Goal: Task Accomplishment & Management: Manage account settings

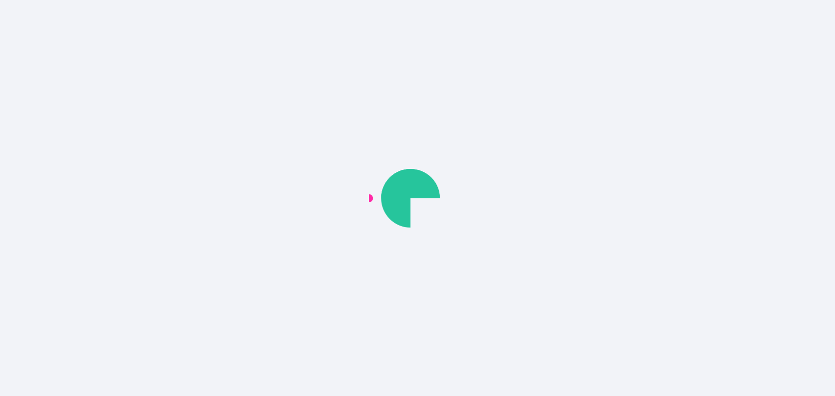
click at [690, 8] on div at bounding box center [417, 198] width 835 height 396
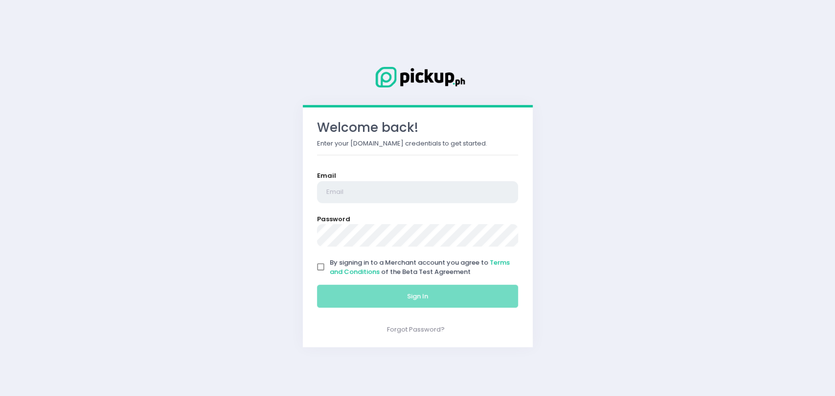
type input "rgomez@pickup.ph"
click at [324, 265] on input "By signing in to a Merchant account you agree to Terms and Conditions of the Be…" at bounding box center [320, 267] width 19 height 19
checkbox input "true"
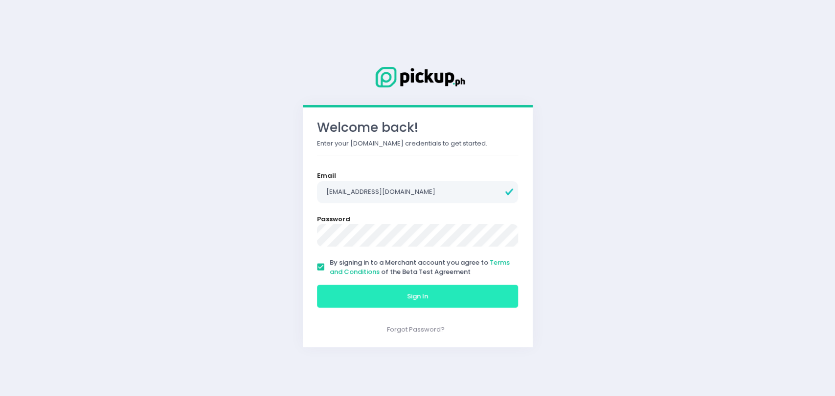
click at [360, 294] on button "Sign In" at bounding box center [417, 296] width 201 height 23
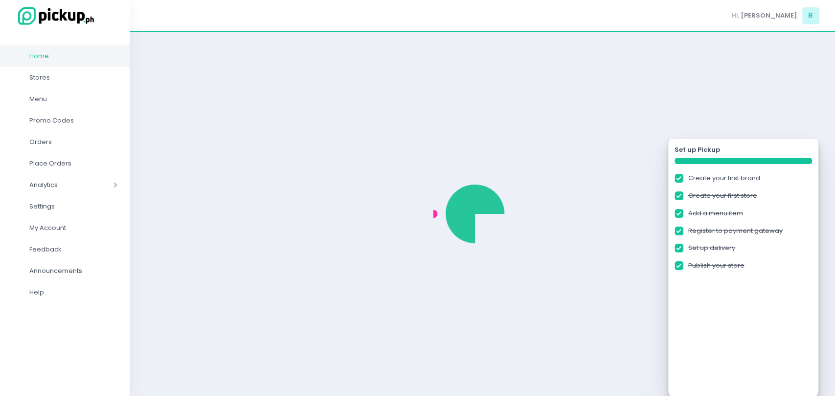
checkbox input "true"
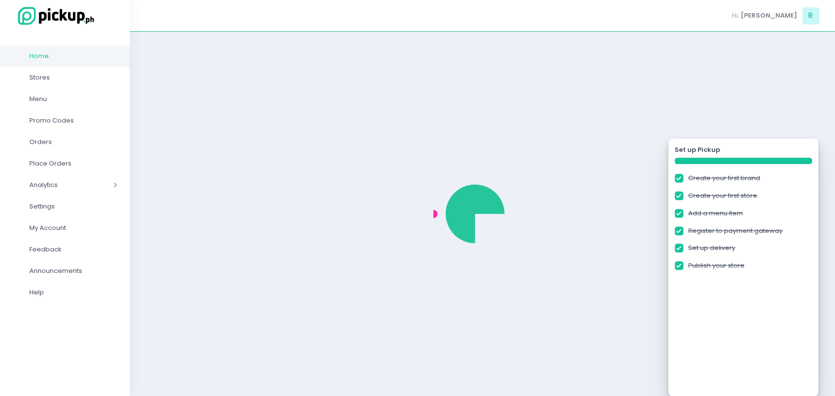
checkbox input "true"
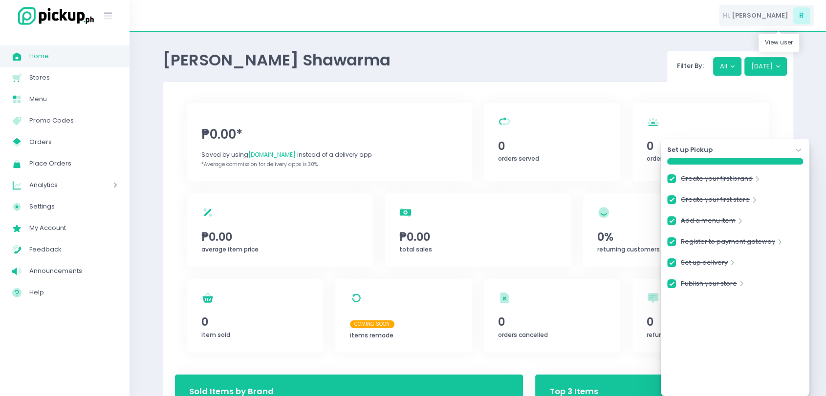
click at [772, 23] on div "Hi, Ranel Jay R" at bounding box center [766, 16] width 95 height 22
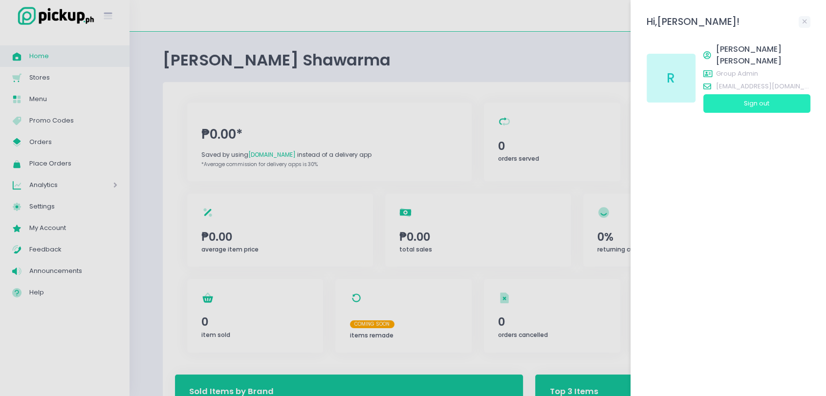
click at [730, 94] on button "Sign out" at bounding box center [756, 103] width 107 height 19
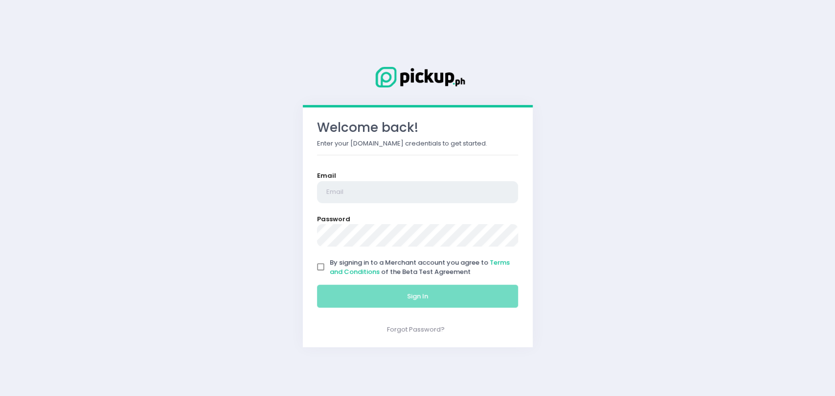
type input "rgomez@pickup.ph"
click at [320, 265] on input "By signing in to a Merchant account you agree to Terms and Conditions of the Be…" at bounding box center [320, 267] width 19 height 19
checkbox input "true"
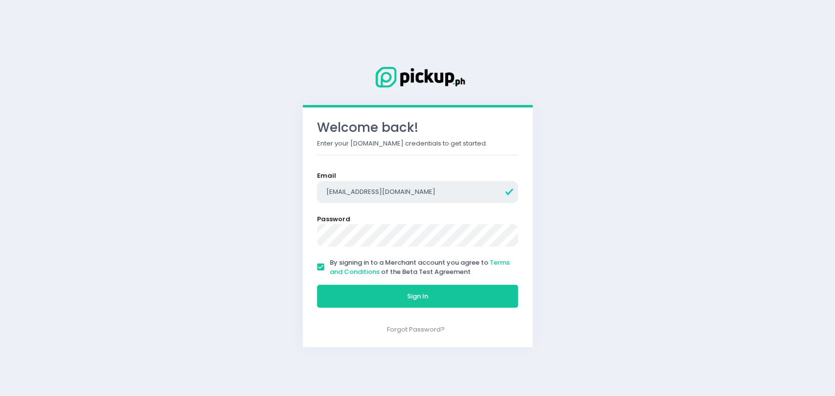
click at [385, 181] on input "rgomez@pickup.ph" at bounding box center [417, 192] width 201 height 22
click at [393, 189] on input "rgomez@pickup.ph" at bounding box center [417, 192] width 201 height 22
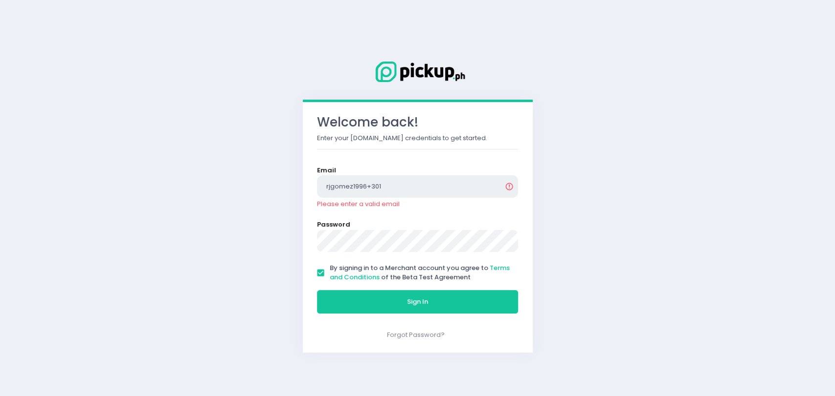
type input "[EMAIL_ADDRESS][DOMAIN_NAME]"
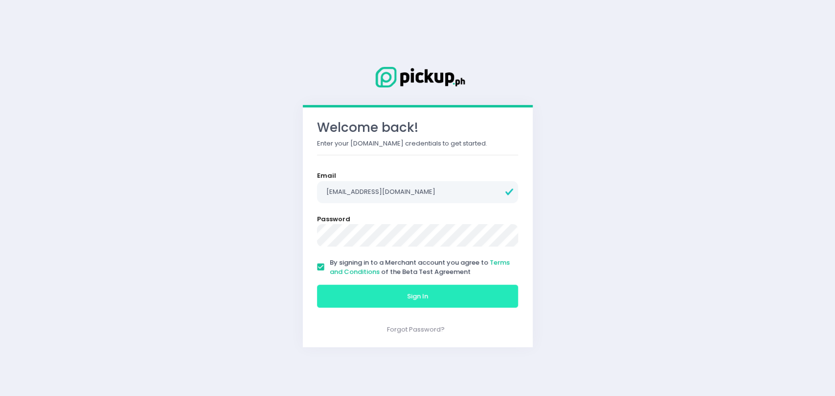
click at [352, 294] on button "Sign In" at bounding box center [417, 296] width 201 height 23
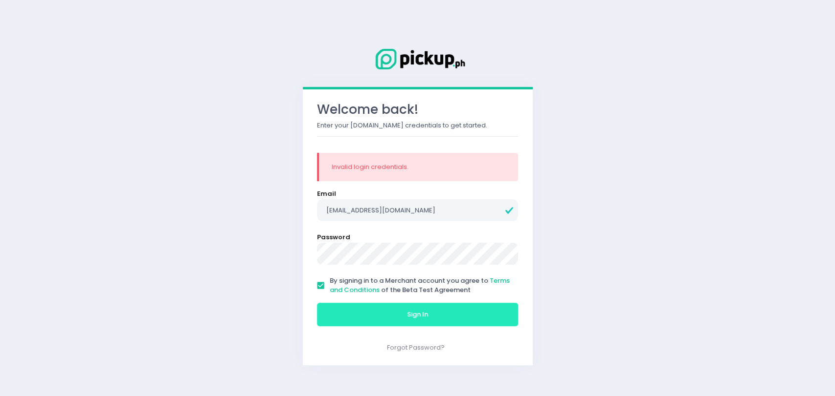
click at [372, 310] on button "Sign In" at bounding box center [417, 314] width 201 height 23
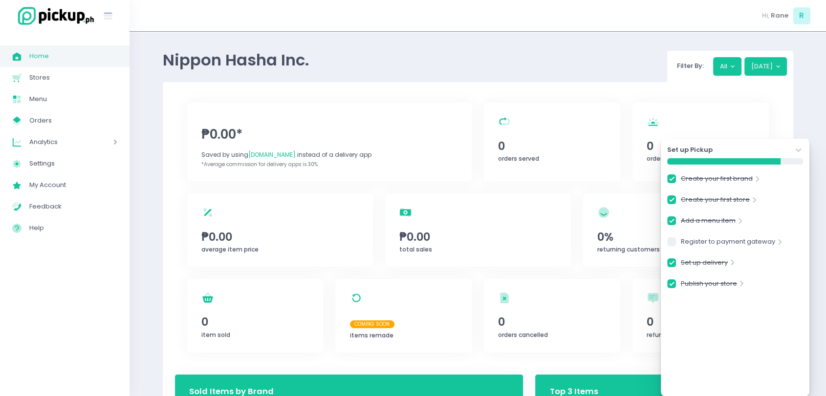
click at [231, 19] on div "Hi, [PERSON_NAME]" at bounding box center [478, 16] width 697 height 32
click at [42, 71] on link "Stores Created with Sketch. Stores" at bounding box center [65, 78] width 130 height 22
checkbox input "true"
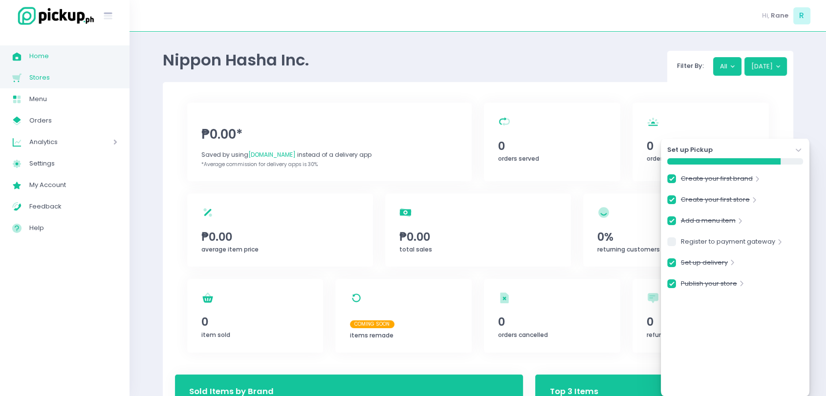
checkbox input "true"
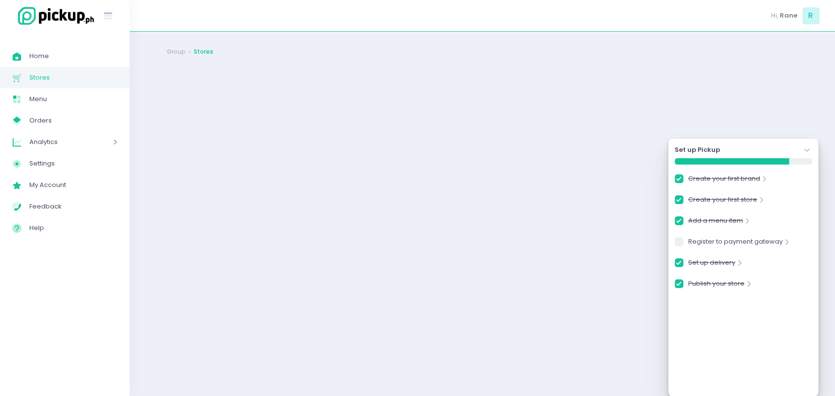
checkbox input "true"
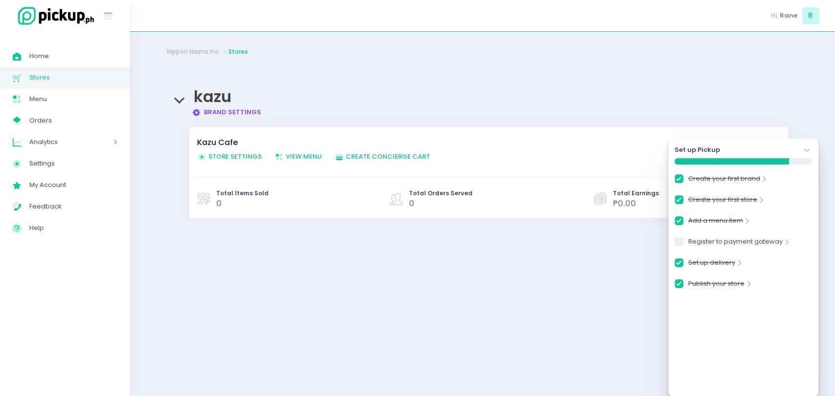
click at [230, 154] on span "Store Settings Created with Sketch. Store Settings" at bounding box center [229, 156] width 65 height 9
checkbox input "true"
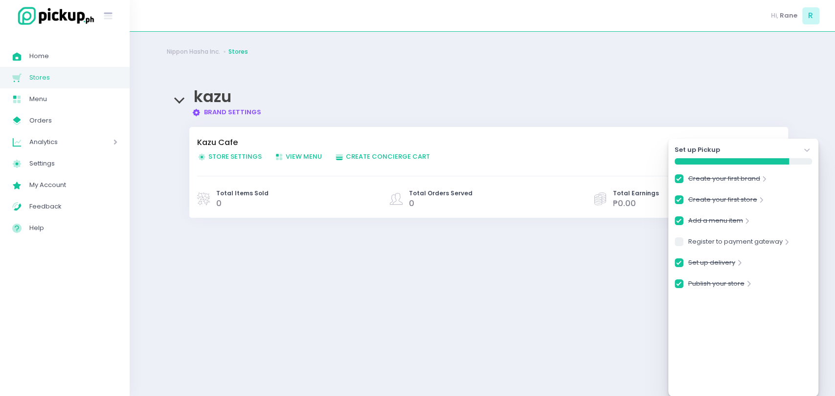
checkbox input "true"
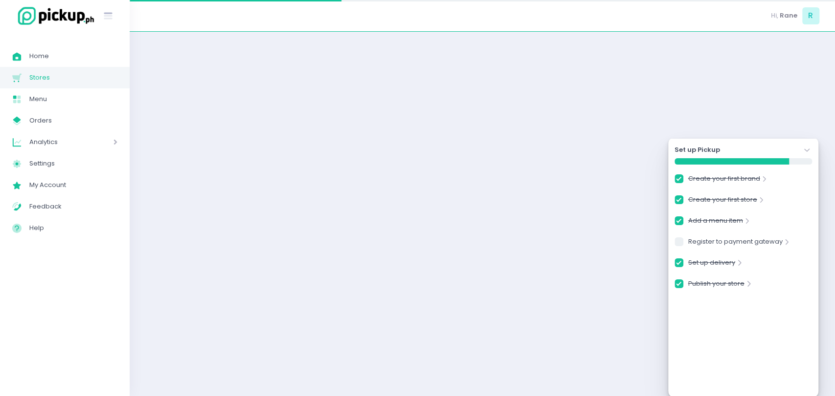
checkbox input "true"
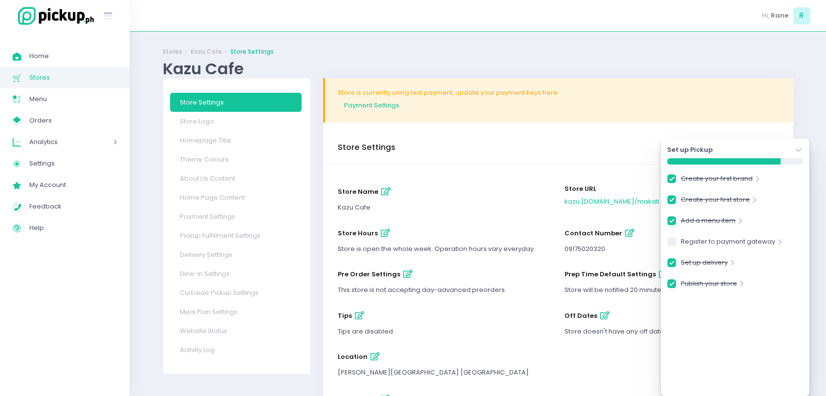
click at [800, 146] on icon "Stockholm-icons / Navigation / Angle-down Created with Sketch." at bounding box center [799, 151] width 10 height 10
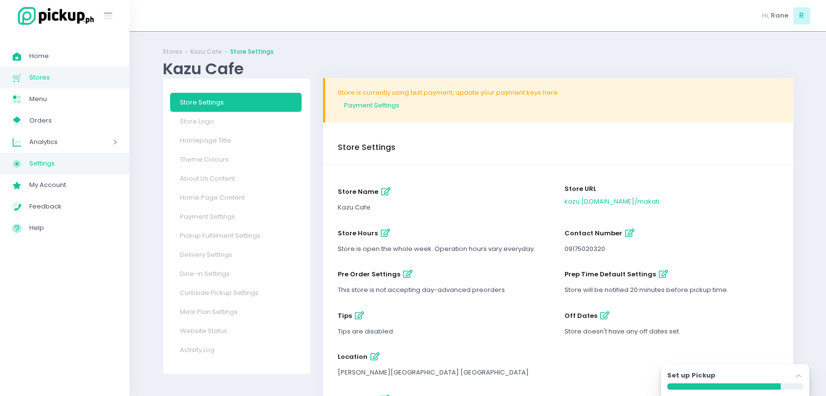
click at [47, 170] on link "Settings Created with Sketch. Settings" at bounding box center [65, 164] width 130 height 22
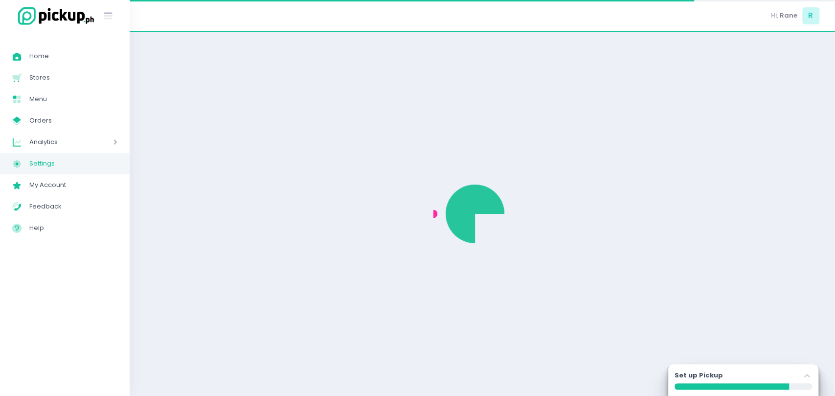
select select "active"
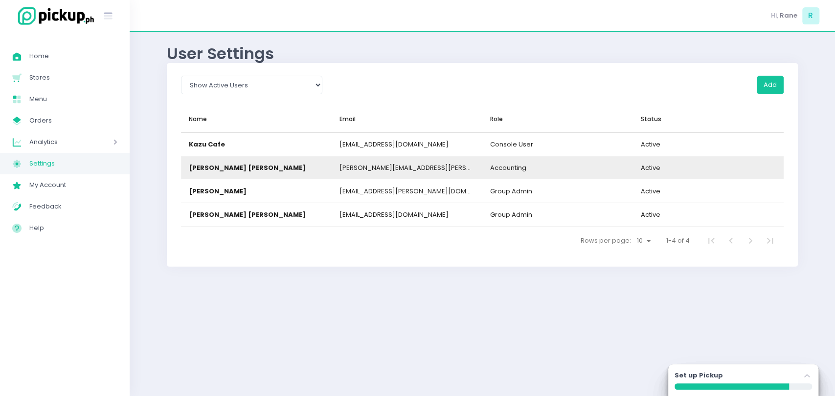
click at [355, 168] on div "rizza.delatorre@nipponhasha.com" at bounding box center [406, 168] width 135 height 10
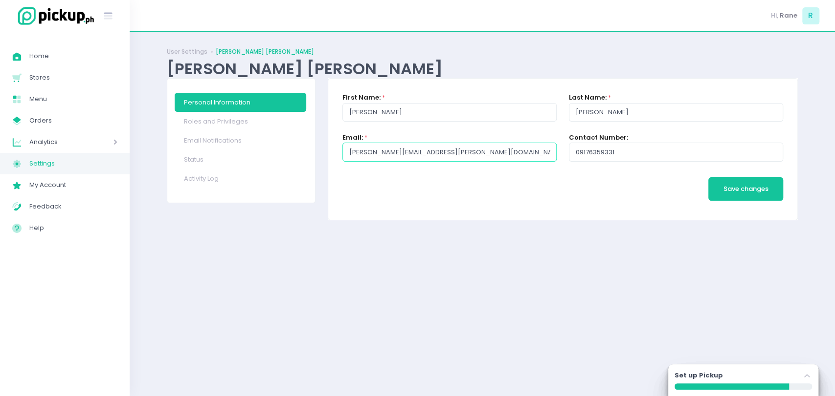
click at [461, 153] on input "rizza.delatorre@nipponhasha.com" at bounding box center [449, 152] width 214 height 19
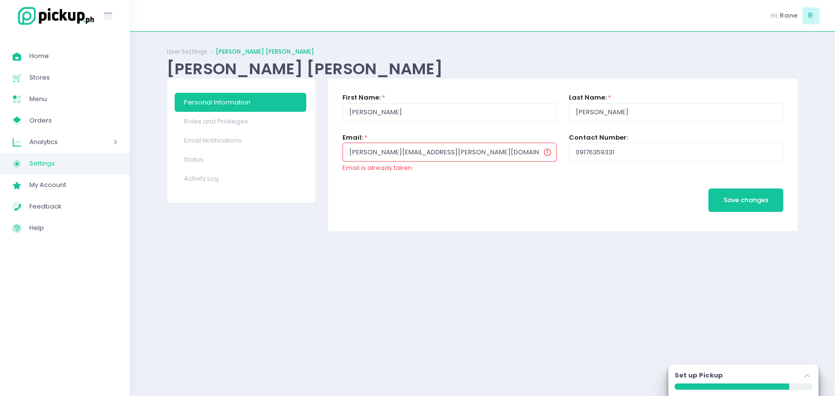
click at [390, 153] on input "rizza.delatorre@nipponhasha.com" at bounding box center [449, 152] width 214 height 19
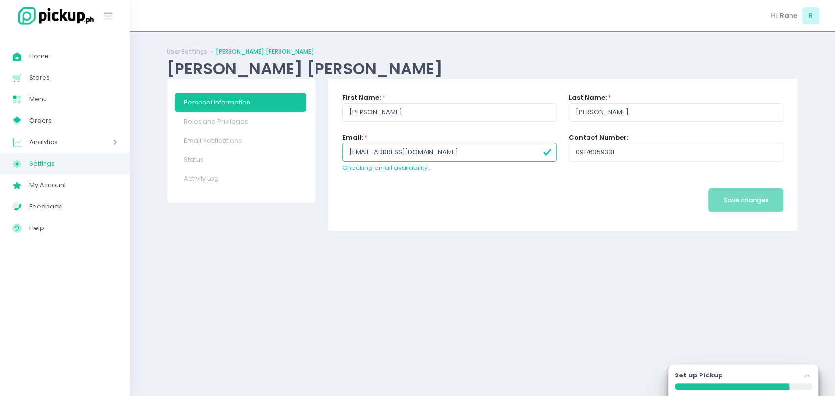
click at [437, 177] on form "First Name: * Rizza Last Name: * Dela Torre Email: * rjgomez1996+310@gmail.com …" at bounding box center [562, 155] width 440 height 124
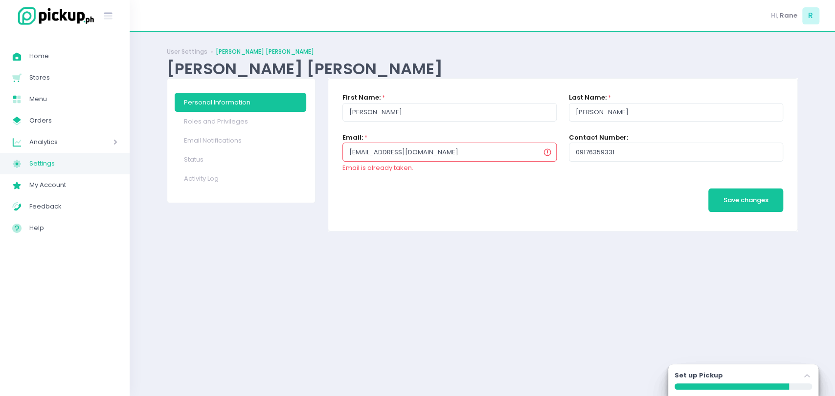
click at [402, 154] on input "rjgomez1996+310@gmail.com" at bounding box center [449, 152] width 214 height 19
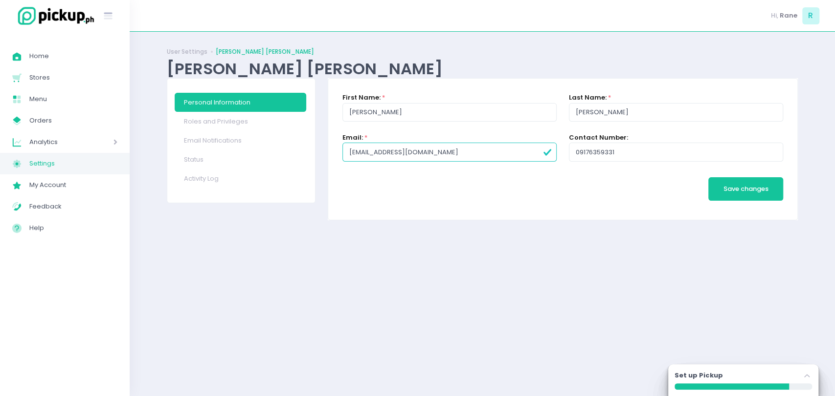
type input "[EMAIL_ADDRESS][DOMAIN_NAME]"
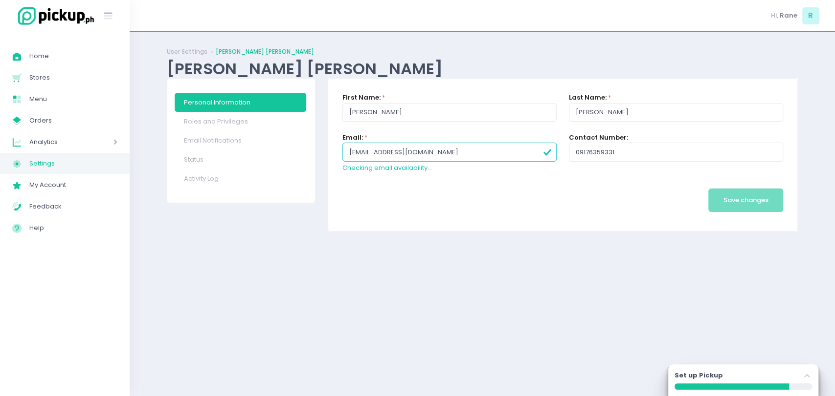
click at [441, 208] on div "First Name: * Rizza Last Name: * Dela Torre Email: * rjgomez1996+309@gmail.com …" at bounding box center [562, 155] width 469 height 153
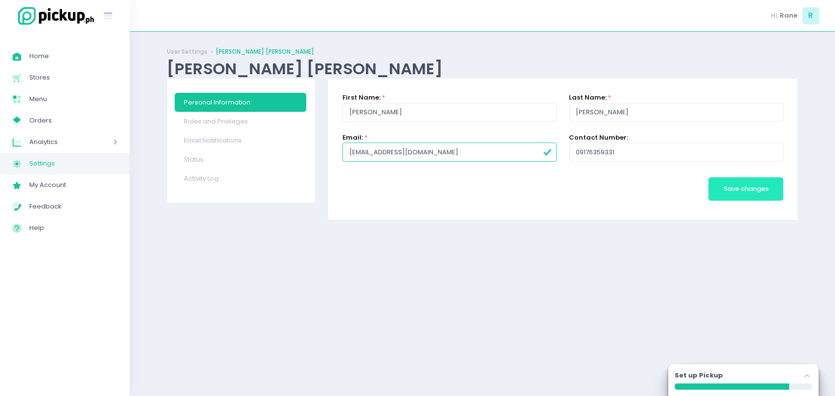
click at [733, 192] on span "Save changes" at bounding box center [745, 188] width 45 height 9
click at [724, 189] on span "Save changes" at bounding box center [745, 188] width 45 height 9
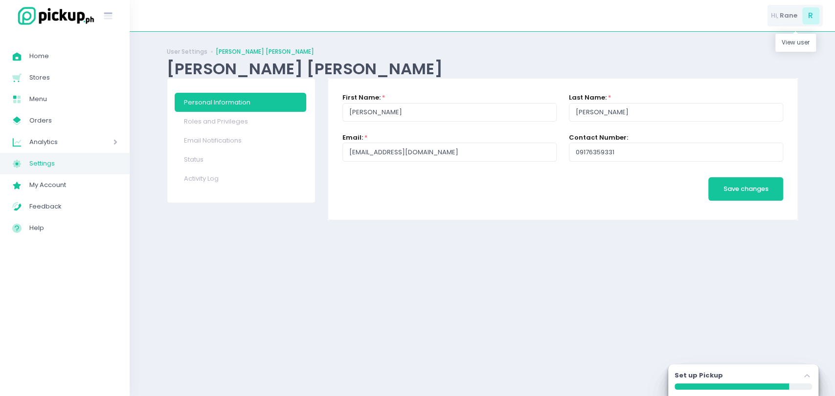
click at [779, 22] on div "Hi, [PERSON_NAME]" at bounding box center [795, 16] width 56 height 22
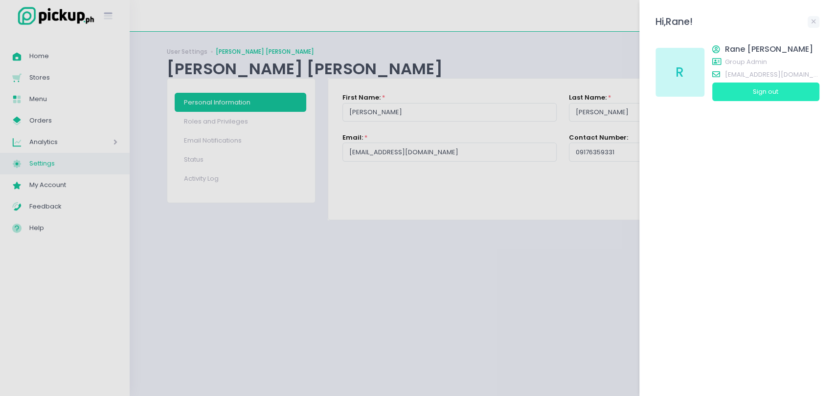
click at [747, 88] on button "Sign out" at bounding box center [765, 92] width 107 height 19
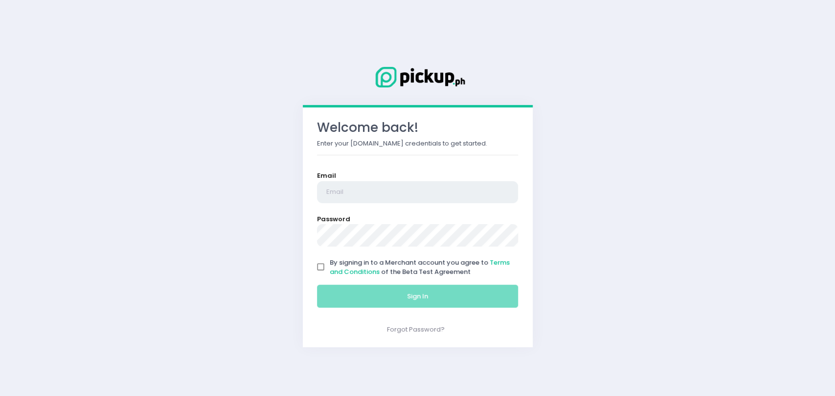
type input "rgomez@pickup.ph"
click at [399, 326] on link "Forgot Password?" at bounding box center [416, 329] width 58 height 9
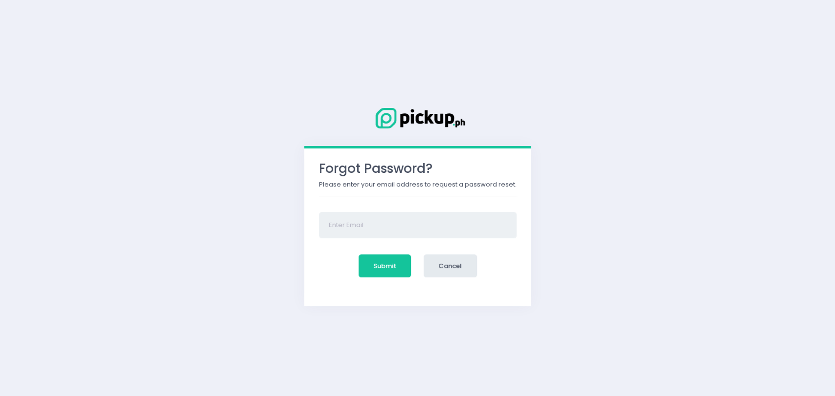
click at [384, 234] on input "email" at bounding box center [418, 225] width 198 height 26
type input "rjgomez1996+306@gmail.com"
click at [390, 263] on button "Submit" at bounding box center [384, 266] width 53 height 23
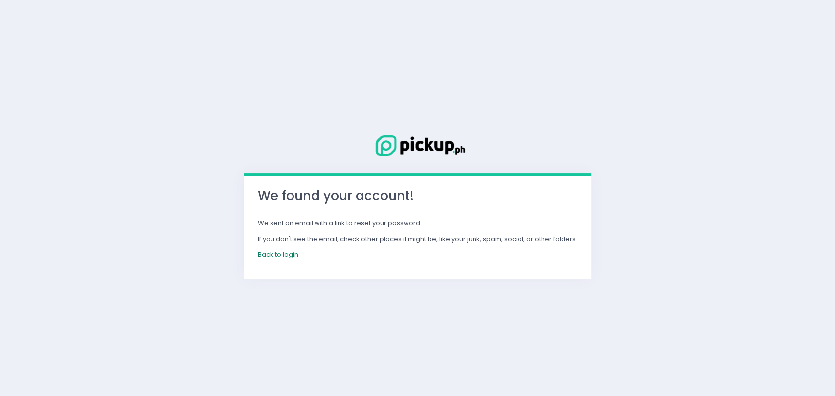
click at [281, 255] on link "Back to login" at bounding box center [278, 254] width 41 height 9
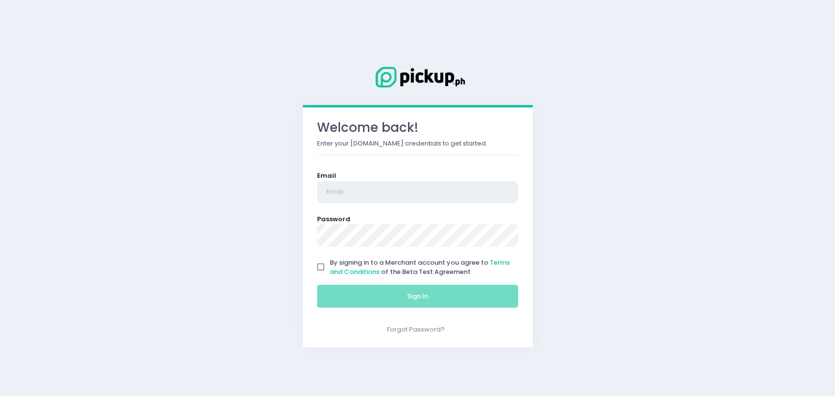
type input "rgomez@pickup.ph"
click at [322, 269] on input "By signing in to a Merchant account you agree to Terms and Conditions of the Be…" at bounding box center [320, 267] width 19 height 19
checkbox input "true"
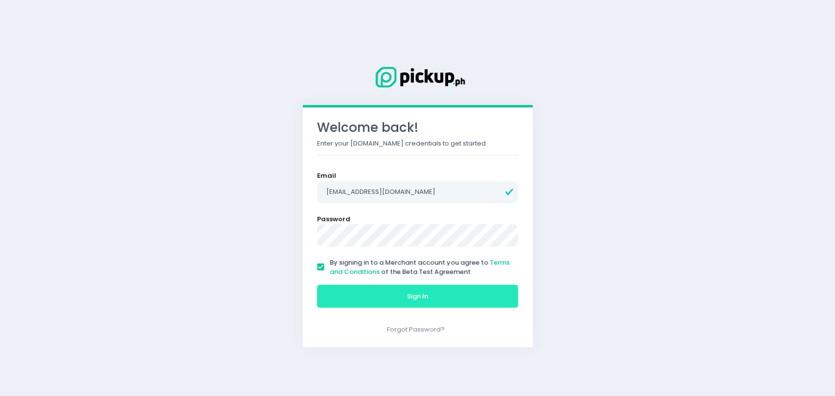
click at [337, 291] on button "Sign In" at bounding box center [417, 296] width 201 height 23
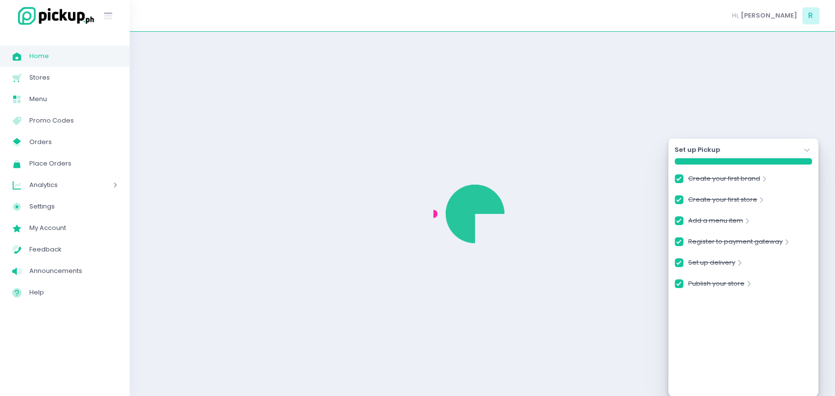
checkbox input "true"
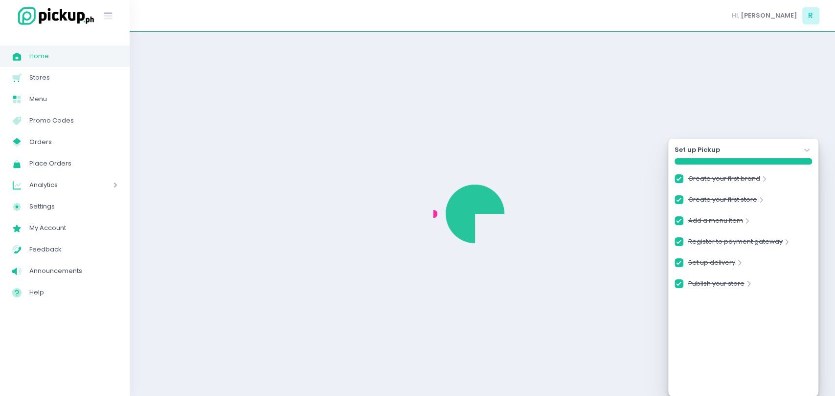
checkbox input "true"
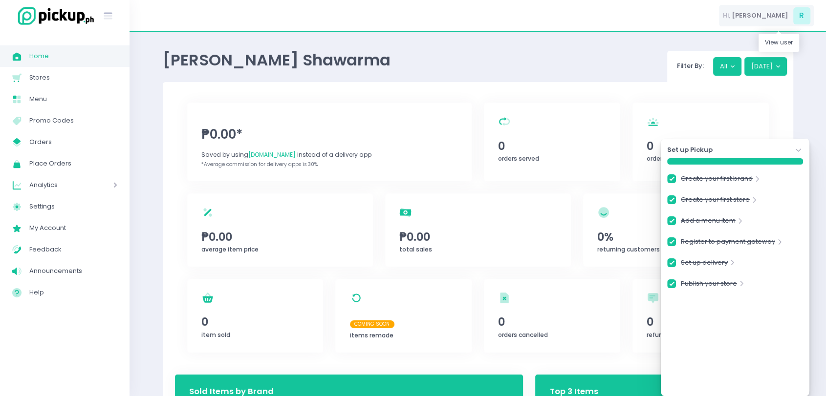
click at [772, 17] on span "Ranel Jay" at bounding box center [760, 16] width 57 height 10
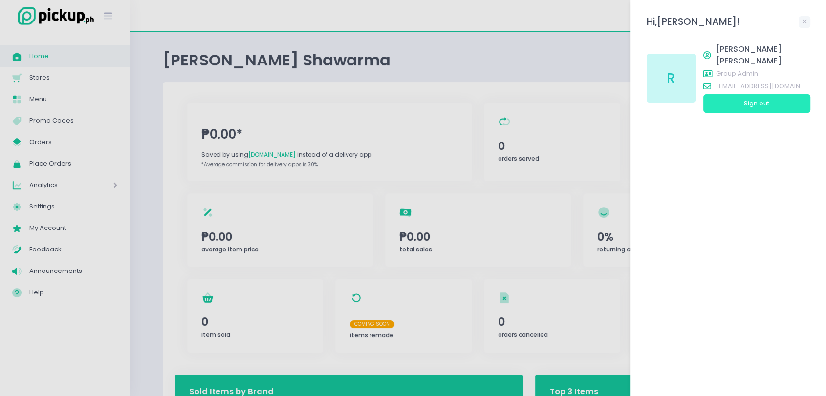
click at [738, 94] on button "Sign out" at bounding box center [756, 103] width 107 height 19
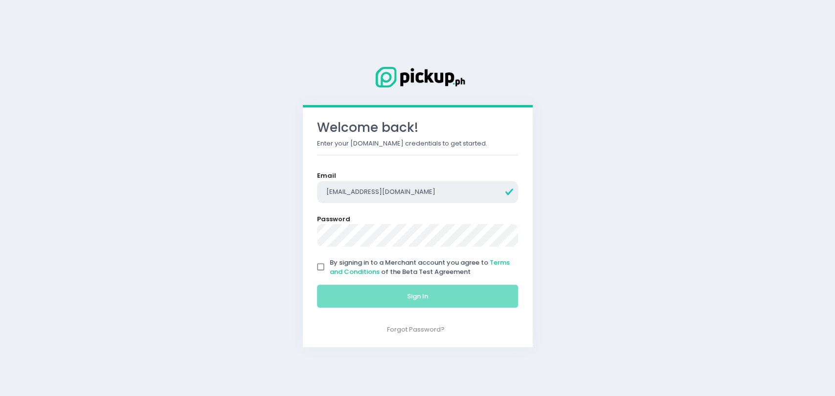
click at [405, 199] on input "rgomez@pickup.ph" at bounding box center [417, 192] width 201 height 22
click at [405, 199] on div "Email rj" at bounding box center [417, 187] width 201 height 32
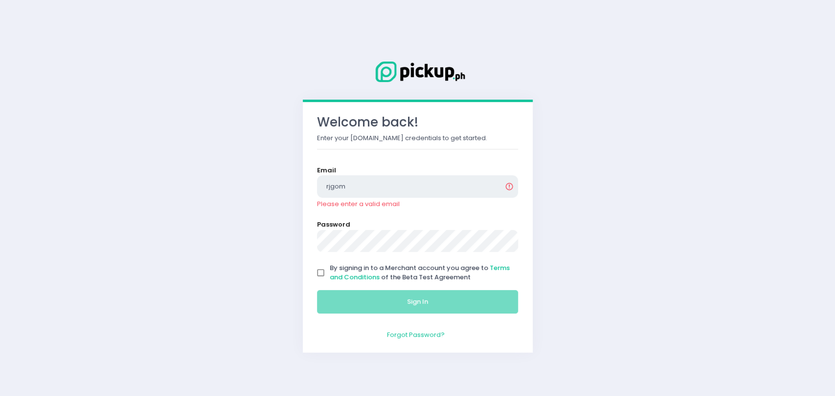
type input "rjgom"
click at [425, 335] on link "Forgot Password?" at bounding box center [416, 334] width 58 height 9
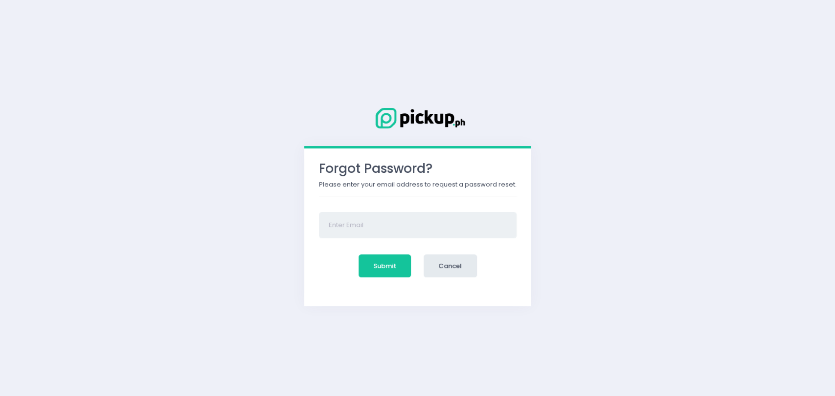
click at [405, 228] on input "email" at bounding box center [418, 225] width 198 height 26
type input "rjgomez1996+306@gmail.com"
click at [394, 262] on button "Submit" at bounding box center [384, 266] width 53 height 23
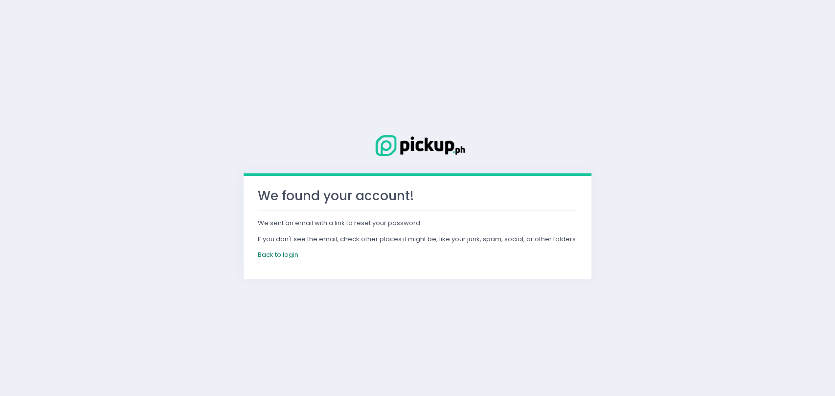
click at [268, 257] on link "Back to login" at bounding box center [278, 254] width 41 height 9
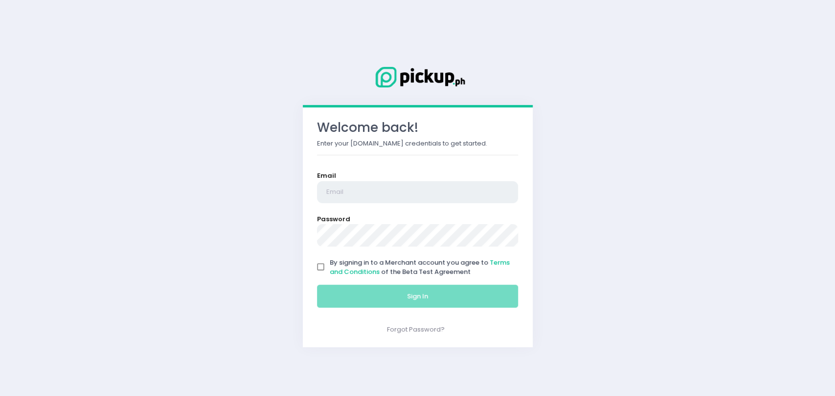
type input "rgomez@pickup.ph"
click at [322, 273] on input "By signing in to a Merchant account you agree to Terms and Conditions of the Be…" at bounding box center [320, 267] width 19 height 19
checkbox input "true"
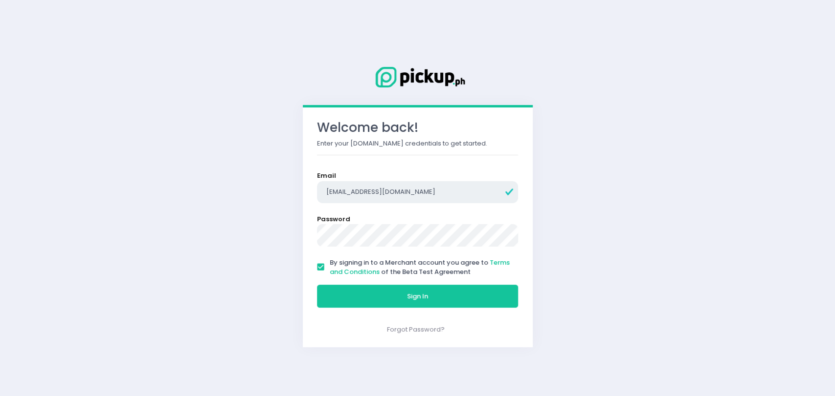
click at [403, 192] on input "rgomez@pickup.ph" at bounding box center [417, 192] width 201 height 22
type input "[EMAIL_ADDRESS][DOMAIN_NAME]"
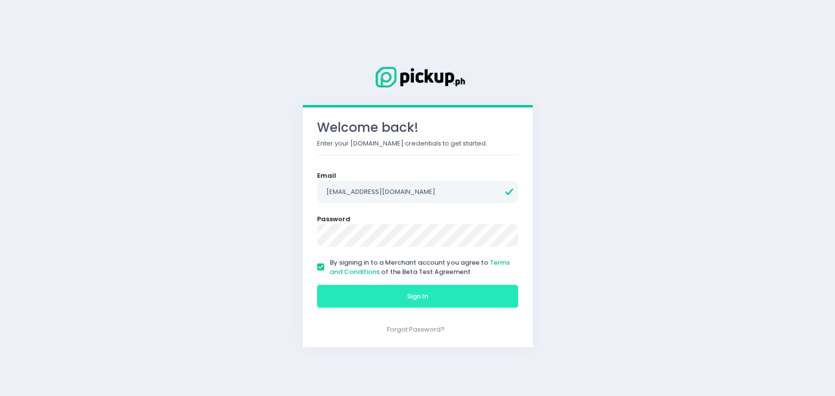
click at [379, 304] on button "Sign In" at bounding box center [417, 296] width 201 height 23
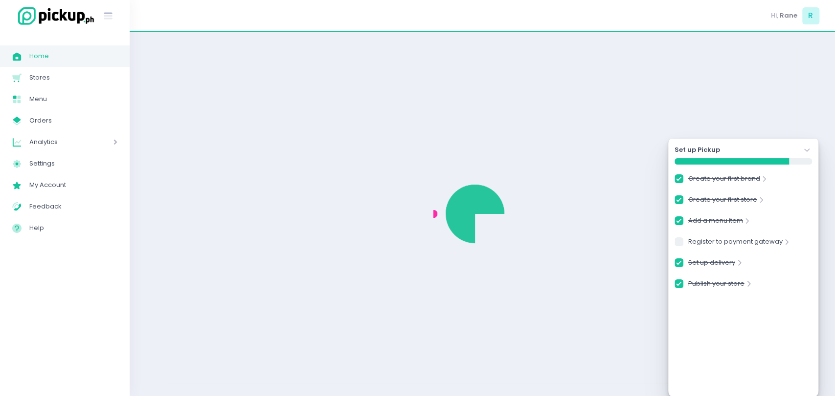
checkbox input "true"
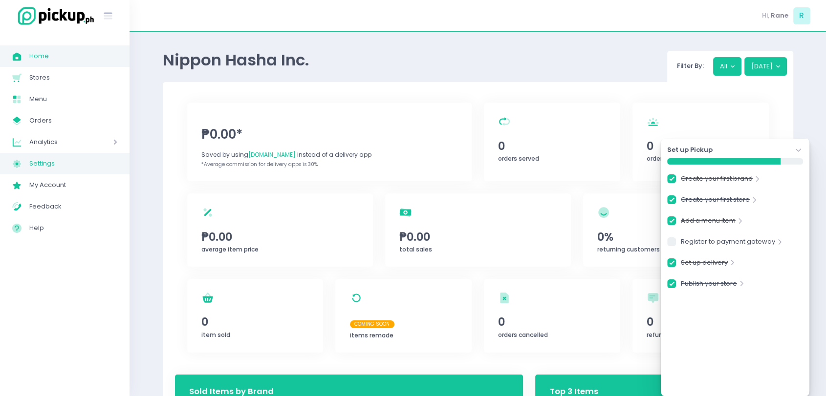
click at [55, 163] on span "Settings" at bounding box center [73, 163] width 88 height 13
checkbox input "true"
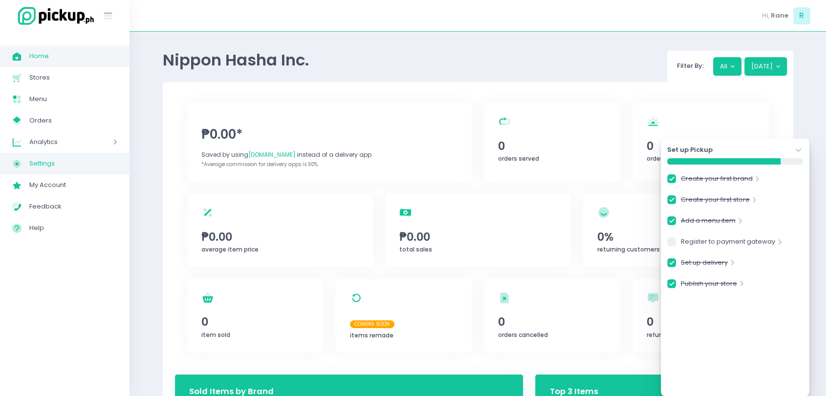
checkbox input "true"
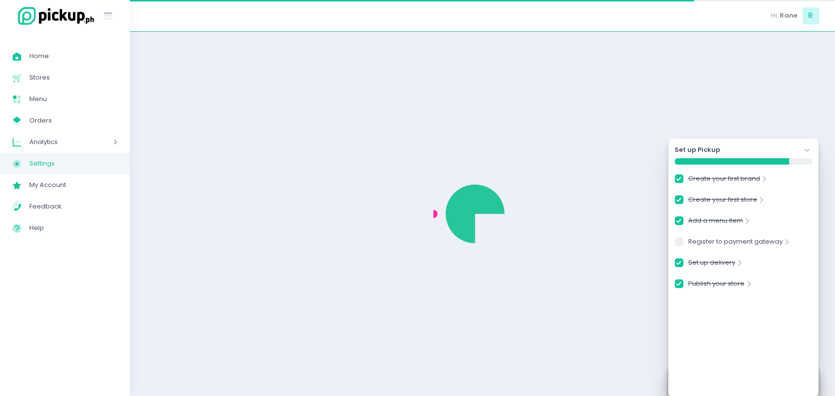
checkbox input "true"
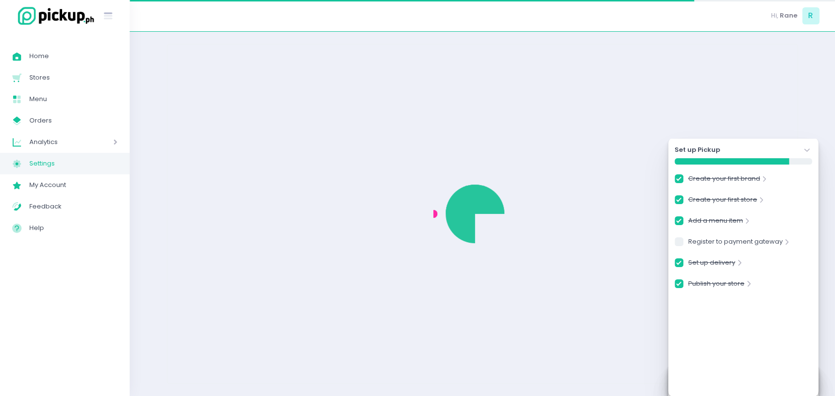
select select "active"
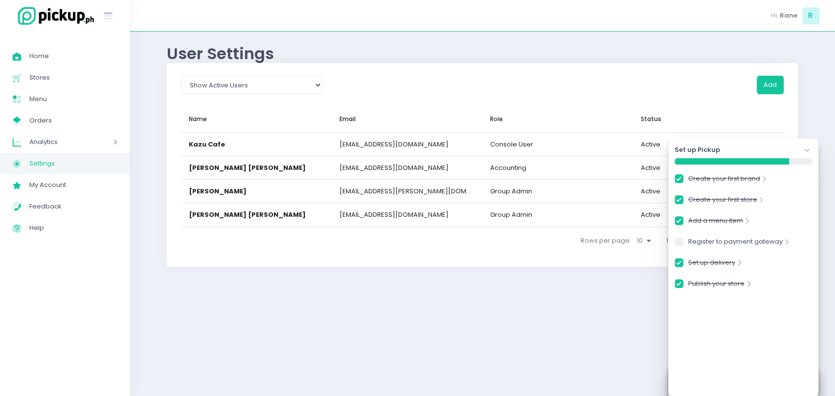
click at [802, 149] on icon "Stockholm-icons / Navigation / Angle-down Created with Sketch." at bounding box center [807, 151] width 10 height 10
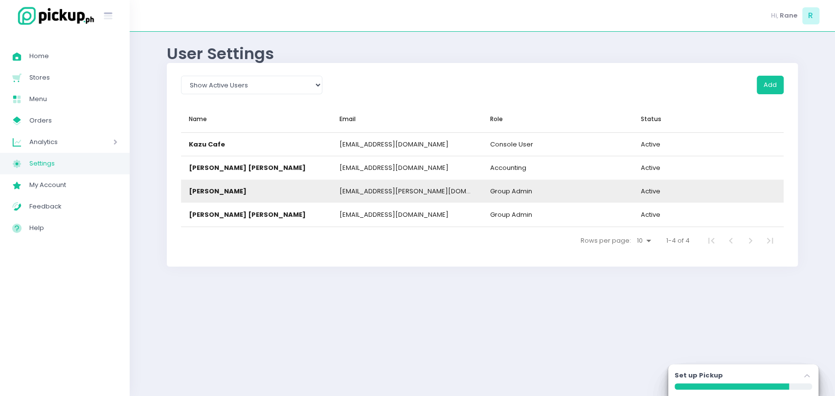
click at [404, 194] on div "[EMAIL_ADDRESS][PERSON_NAME][DOMAIN_NAME]" at bounding box center [406, 192] width 135 height 10
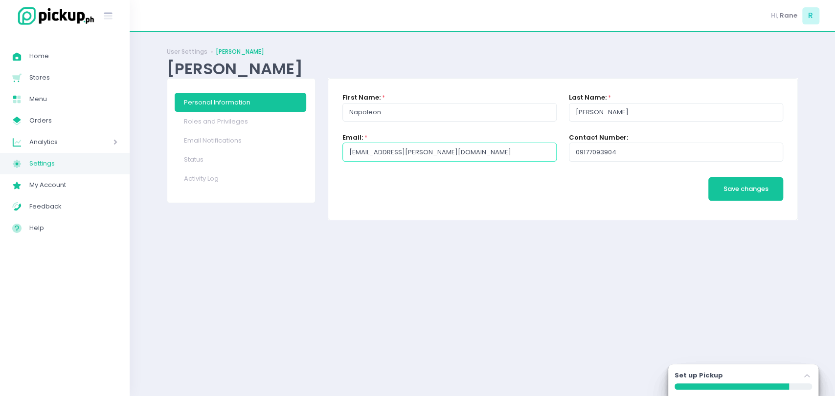
click at [466, 147] on input "[EMAIL_ADDRESS][PERSON_NAME][DOMAIN_NAME]" at bounding box center [449, 152] width 214 height 19
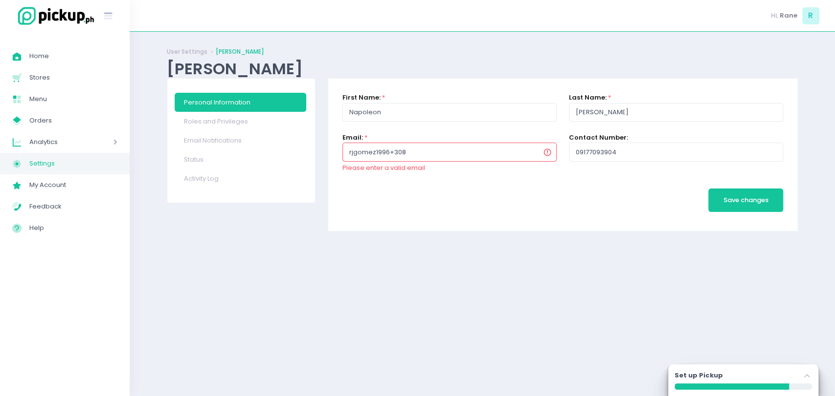
type input "[EMAIL_ADDRESS][DOMAIN_NAME]"
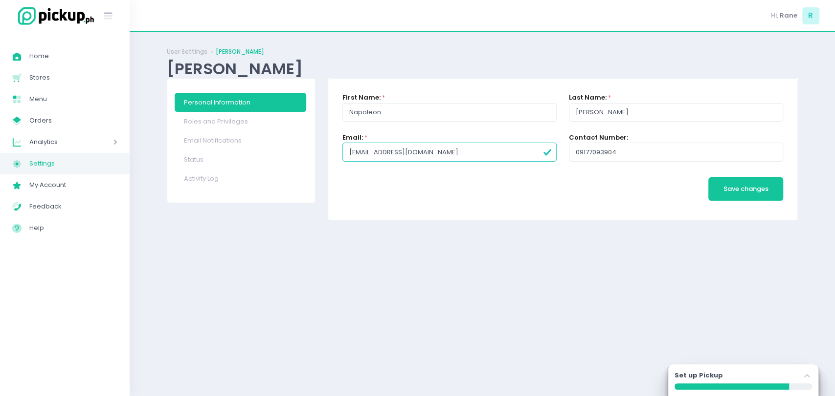
click at [589, 181] on form "First Name: * Napoleon Last Name: * Magno Email: * rjgomez1996+308@gmail.com Co…" at bounding box center [562, 149] width 440 height 112
click at [246, 122] on link "Roles and Privileges" at bounding box center [241, 121] width 132 height 19
checkbox input "true"
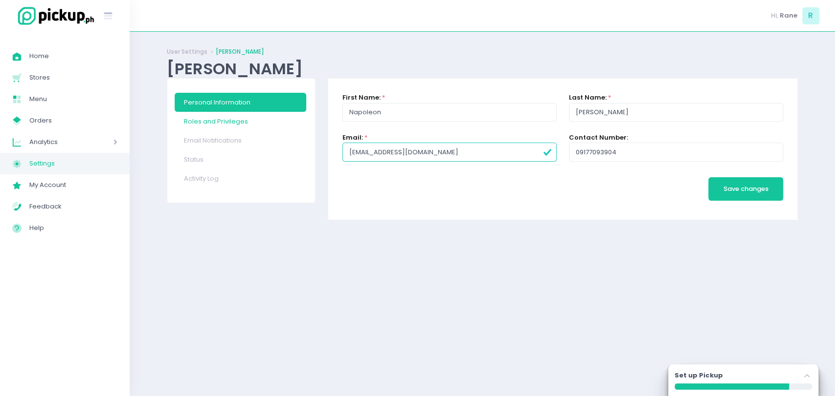
checkbox input "true"
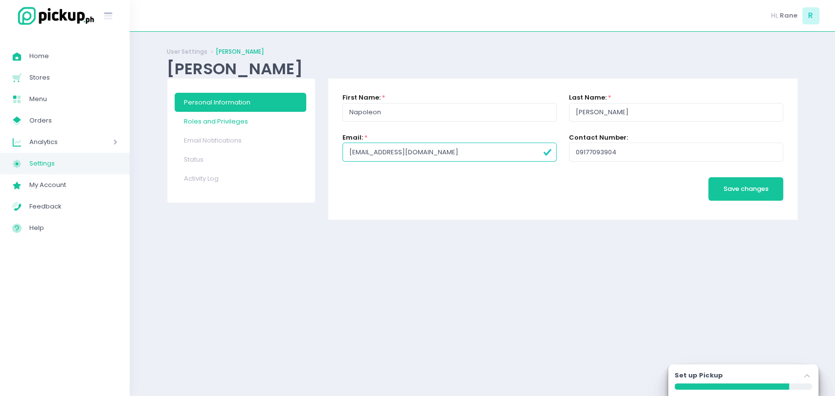
checkbox input "true"
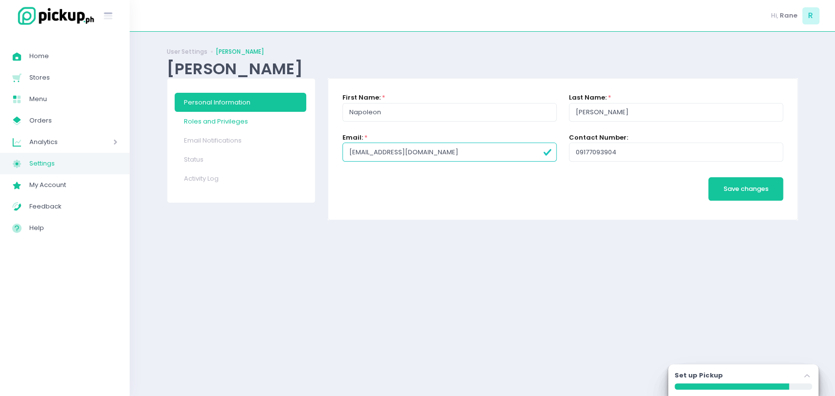
checkbox input "true"
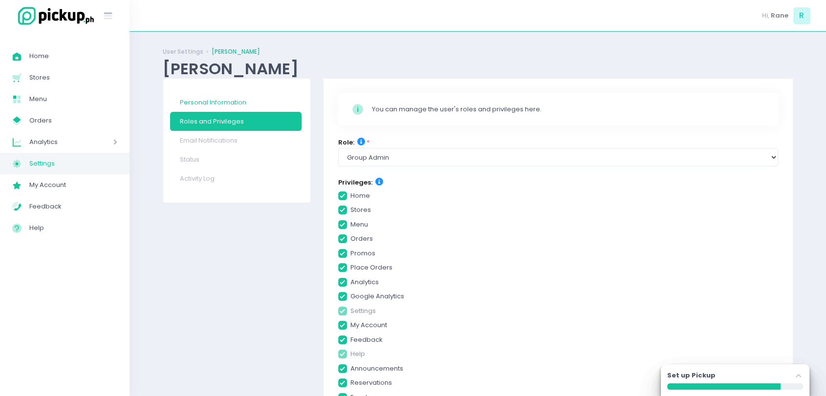
click at [242, 105] on link "Personal Information" at bounding box center [236, 102] width 132 height 19
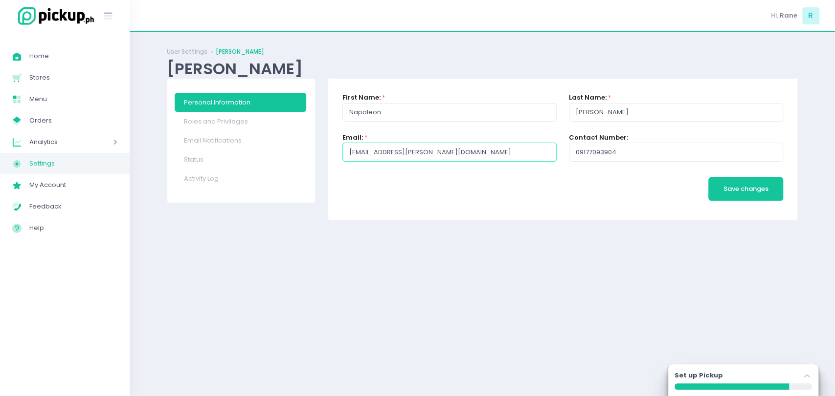
click at [449, 158] on input "[EMAIL_ADDRESS][PERSON_NAME][DOMAIN_NAME]" at bounding box center [449, 152] width 214 height 19
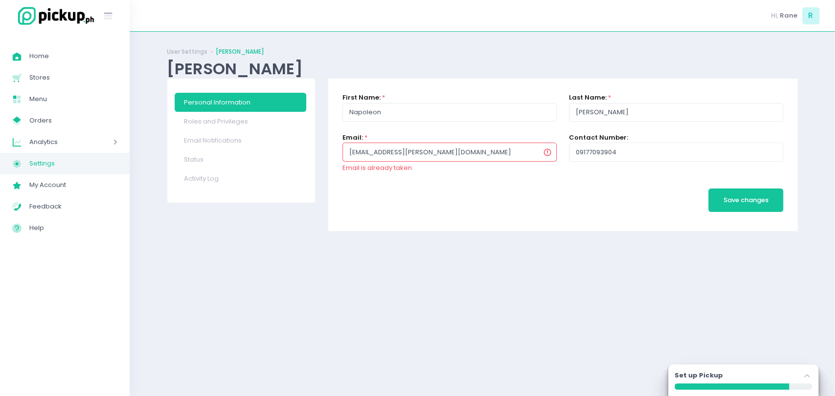
click at [449, 158] on input "[EMAIL_ADDRESS][PERSON_NAME][DOMAIN_NAME]" at bounding box center [449, 152] width 214 height 19
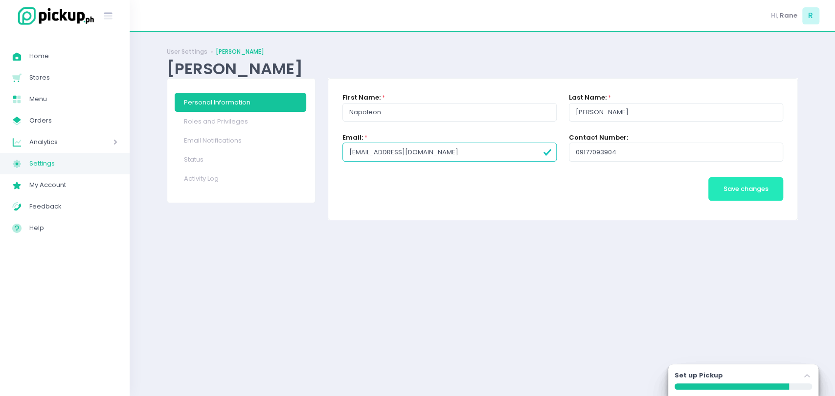
type input "[EMAIL_ADDRESS][DOMAIN_NAME]"
click at [736, 188] on span "Save changes" at bounding box center [745, 188] width 45 height 9
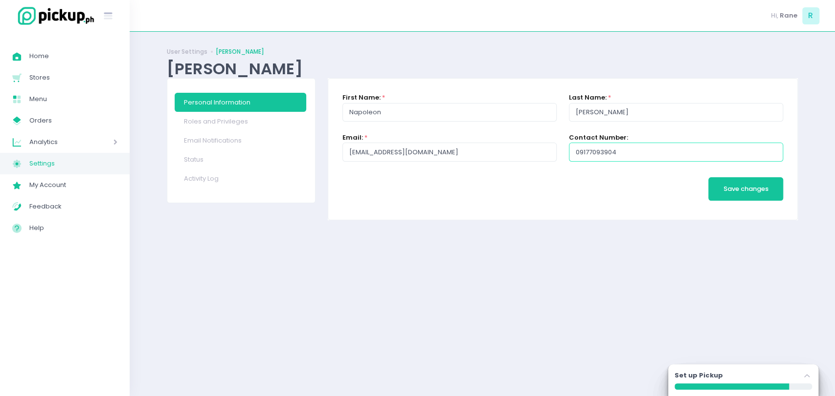
click at [611, 156] on input "09177093904" at bounding box center [676, 152] width 214 height 19
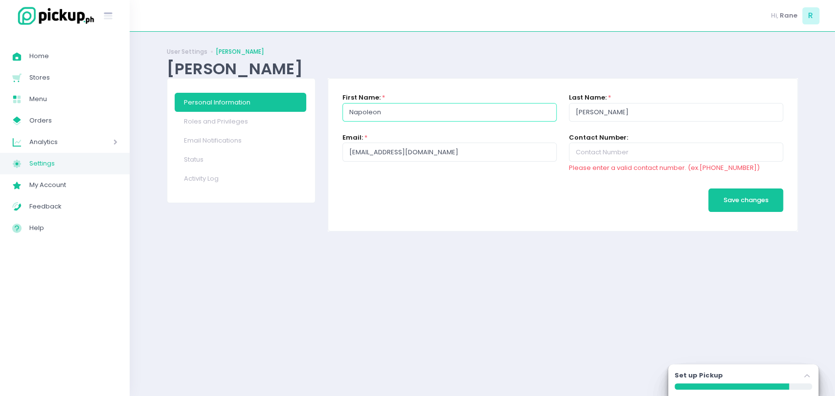
click at [395, 110] on input "Napoleon" at bounding box center [449, 112] width 214 height 19
type input "Napoleon"
click at [640, 114] on input "[PERSON_NAME]" at bounding box center [676, 112] width 214 height 19
type input "[PERSON_NAME]"
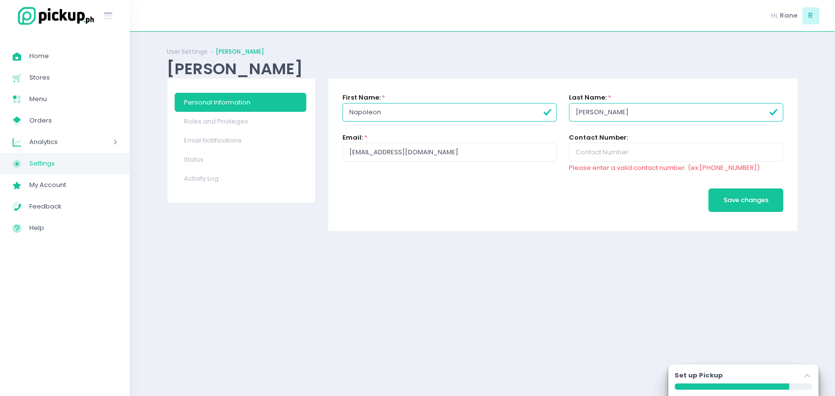
click at [73, 165] on span "Settings" at bounding box center [73, 163] width 88 height 13
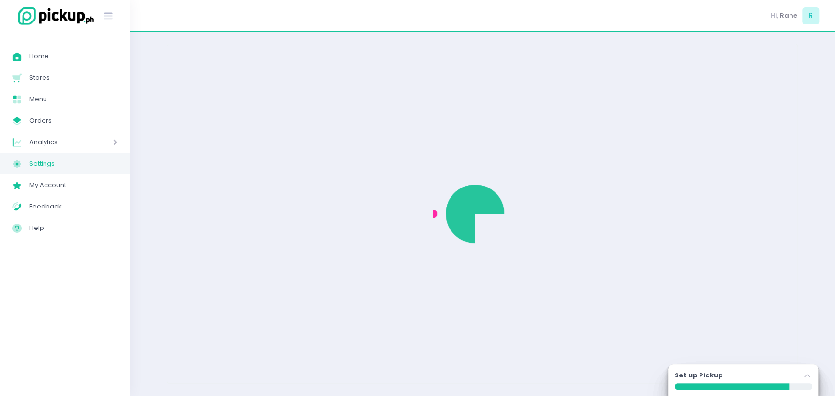
select select "active"
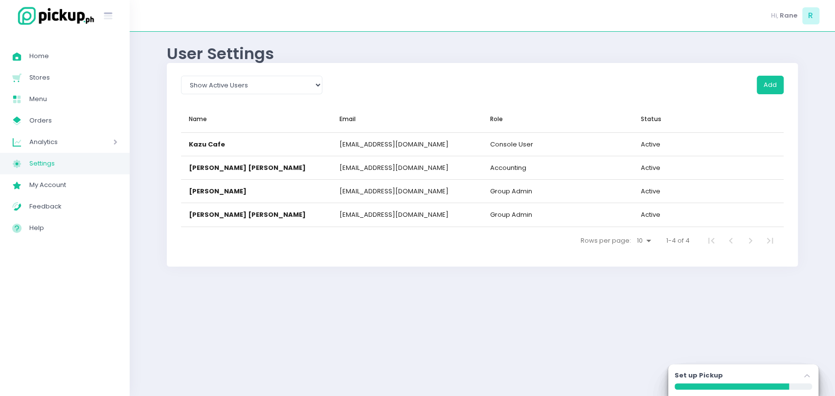
click at [787, 83] on div "Add" at bounding box center [559, 91] width 461 height 30
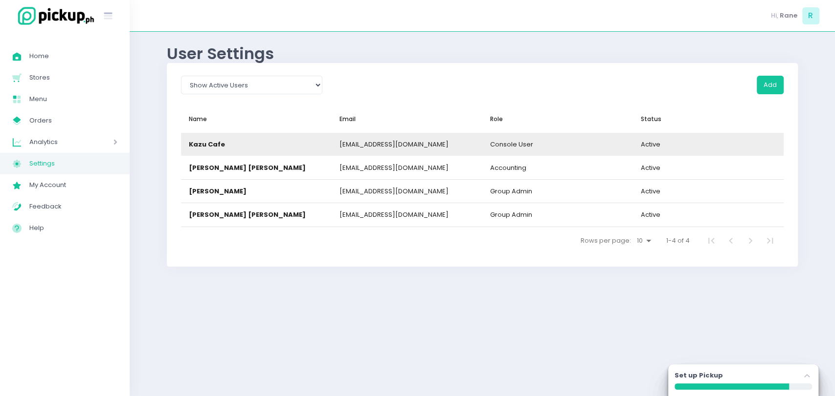
click at [421, 151] on div "[EMAIL_ADDRESS][DOMAIN_NAME]" at bounding box center [406, 144] width 151 height 23
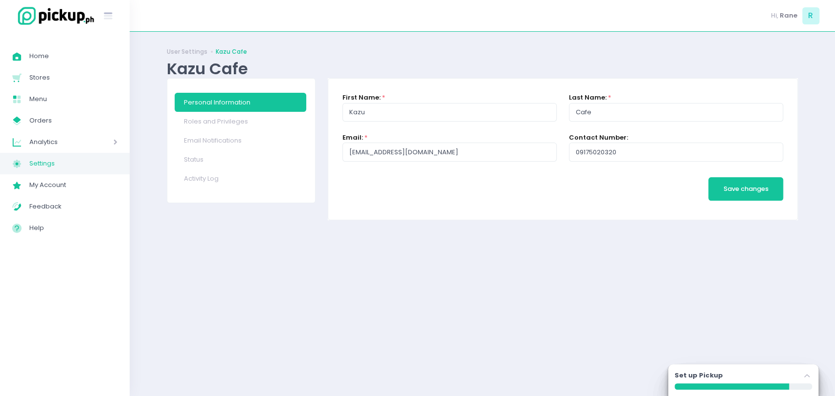
drag, startPoint x: 409, startPoint y: 164, endPoint x: 429, endPoint y: 150, distance: 24.6
click at [429, 150] on div "Email: * [EMAIL_ADDRESS][DOMAIN_NAME]" at bounding box center [449, 153] width 226 height 40
click at [429, 150] on input "[EMAIL_ADDRESS][DOMAIN_NAME]" at bounding box center [449, 152] width 214 height 19
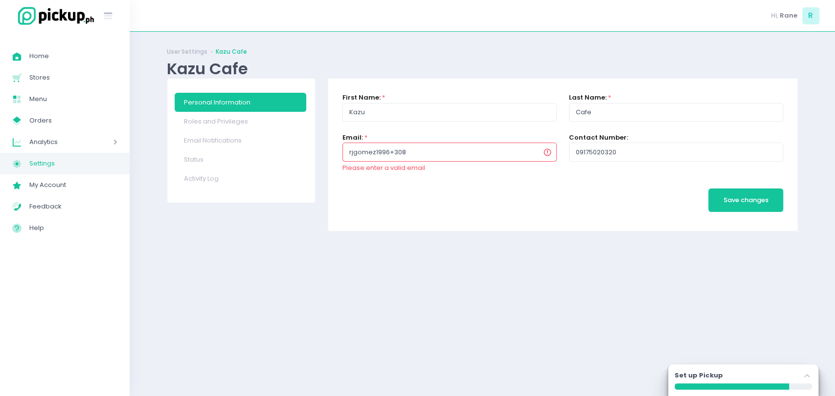
type input "[EMAIL_ADDRESS][DOMAIN_NAME]"
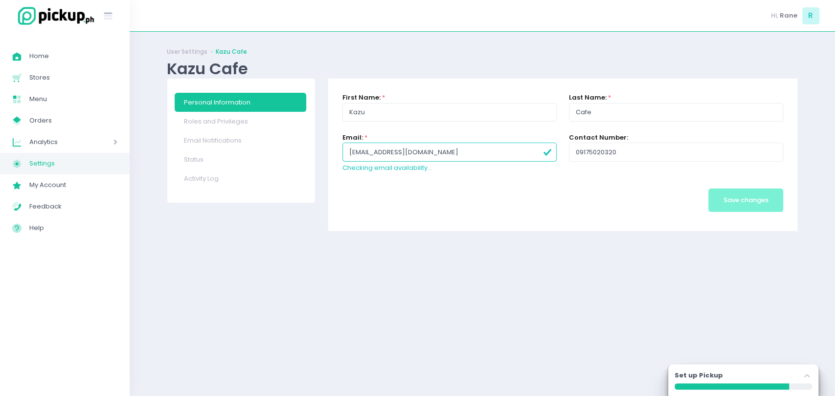
click at [731, 183] on form "First Name: * [PERSON_NAME] Last Name: * Cafe Email: * [EMAIL_ADDRESS][DOMAIN_N…" at bounding box center [562, 155] width 440 height 124
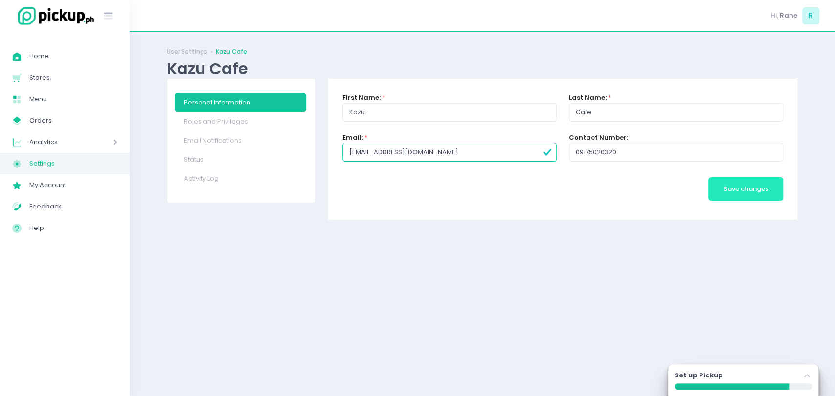
drag, startPoint x: 721, startPoint y: 176, endPoint x: 724, endPoint y: 183, distance: 7.4
click at [724, 183] on div "Save changes" at bounding box center [745, 189] width 75 height 33
click at [724, 183] on button "Save changes" at bounding box center [745, 188] width 75 height 23
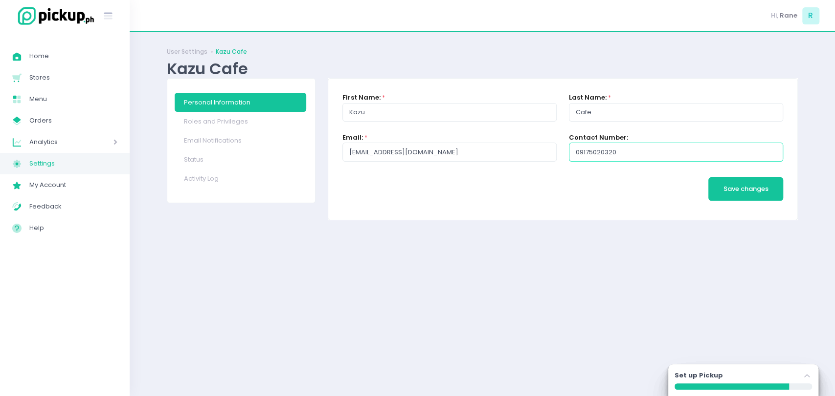
click at [622, 150] on input "09175020320" at bounding box center [676, 152] width 214 height 19
click at [55, 82] on span "Stores" at bounding box center [73, 77] width 88 height 13
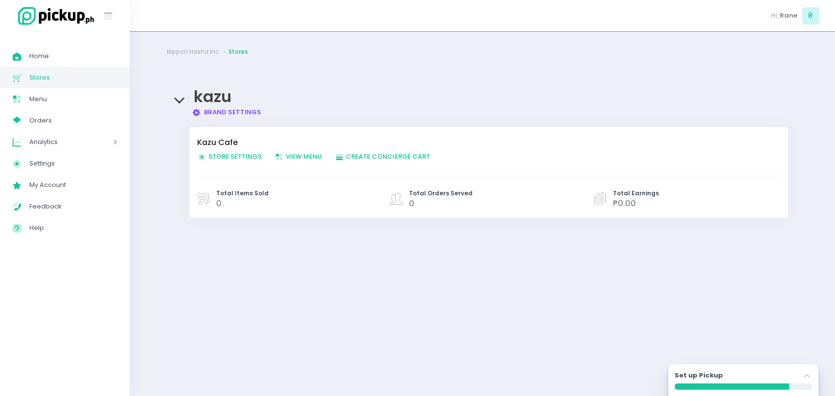
click at [219, 152] on span "Store Settings Created with Sketch. Store Settings" at bounding box center [229, 156] width 65 height 9
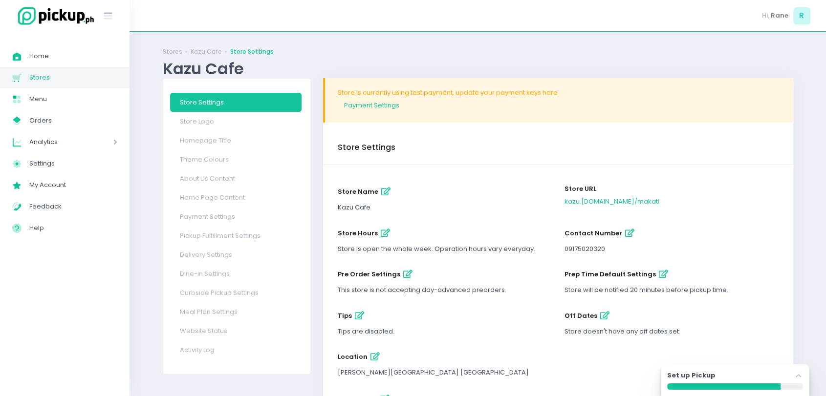
click at [381, 236] on icon "button" at bounding box center [385, 233] width 9 height 8
select select "08:00"
select select "22:00"
select select "08:00"
select select "22:00"
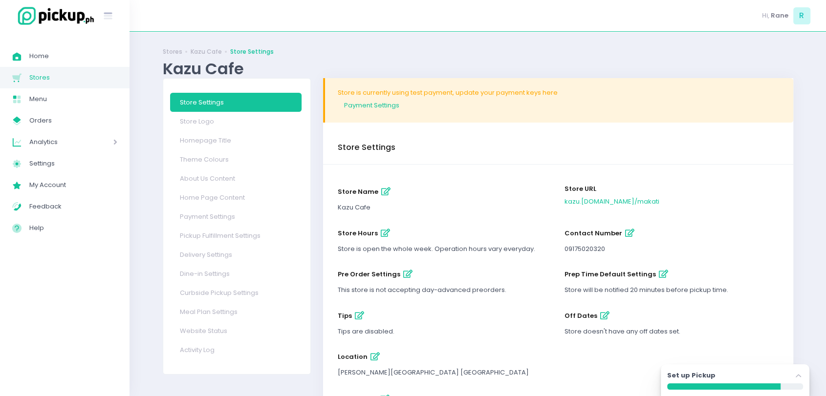
select select "08:00"
select select "22:00"
select select "08:00"
select select "22:00"
select select "08:00"
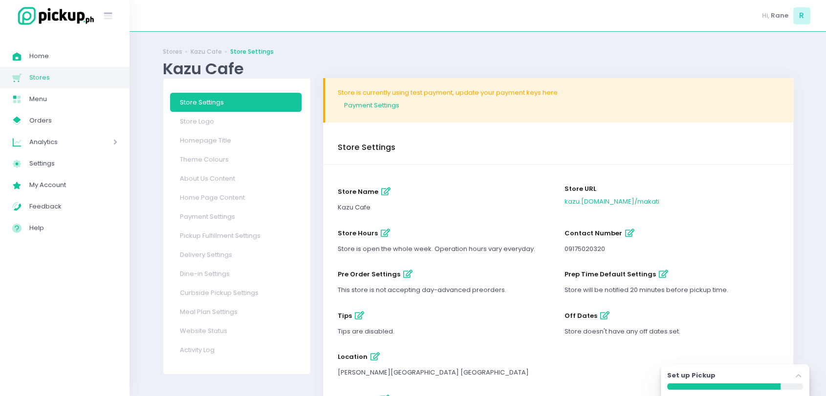
select select "22:00"
select select "08:00"
select select "22:00"
select select "08:00"
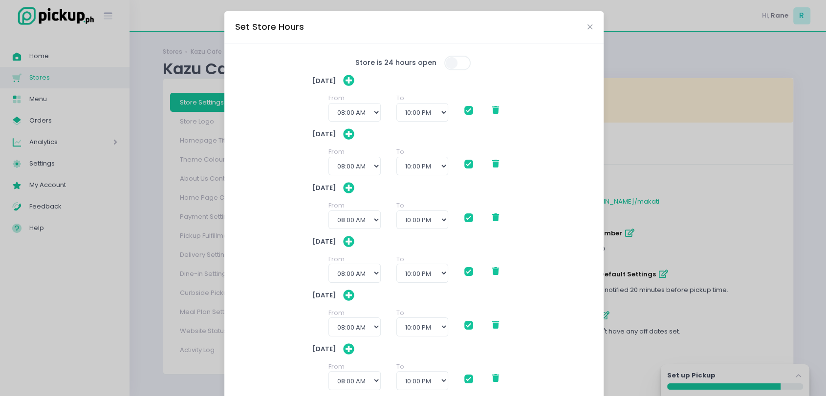
scroll to position [119, 0]
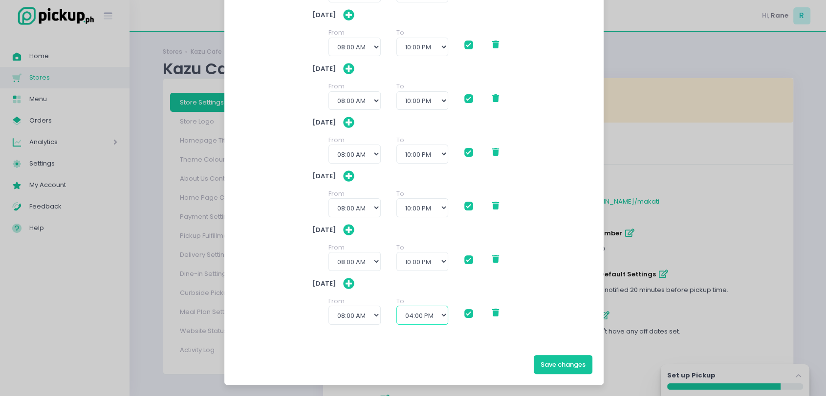
click at [412, 312] on select "09:00 AM 09:30 AM 10:00 AM 10:30 AM 11:00 AM 11:30 AM 12:00 PM 12:30 PM 01:00 P…" at bounding box center [422, 315] width 52 height 19
select select "22:00"
click at [396, 306] on select "09:00 AM 09:30 AM 10:00 AM 10:30 AM 11:00 AM 11:30 AM 12:00 PM 12:30 PM 01:00 P…" at bounding box center [422, 315] width 52 height 19
checkbox input "true"
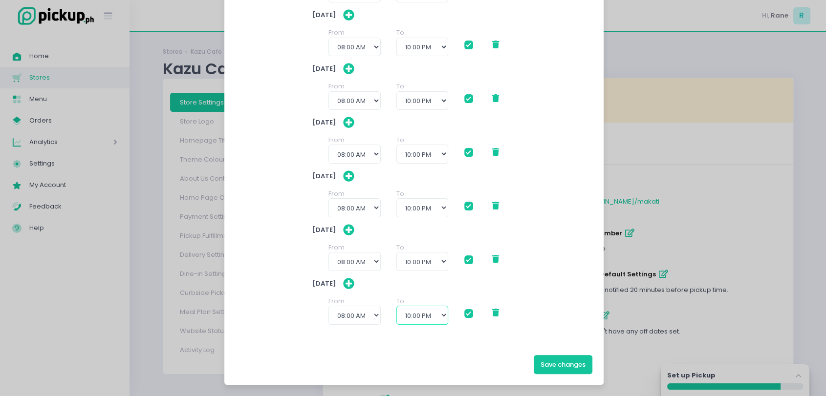
checkbox input "true"
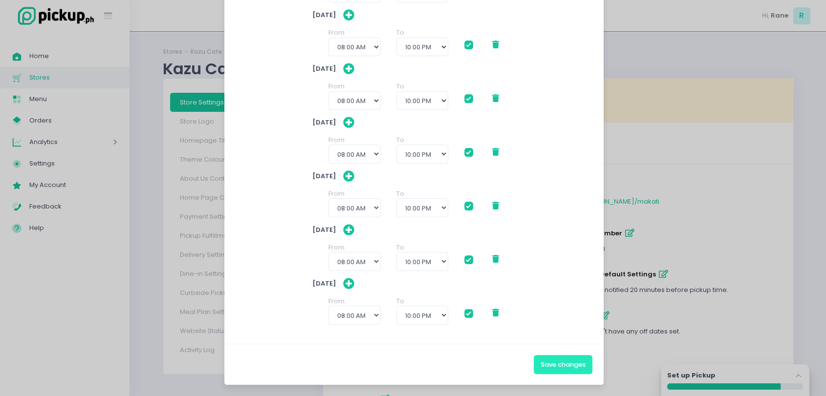
click at [540, 357] on button "Save changes" at bounding box center [563, 364] width 59 height 19
checkbox input "true"
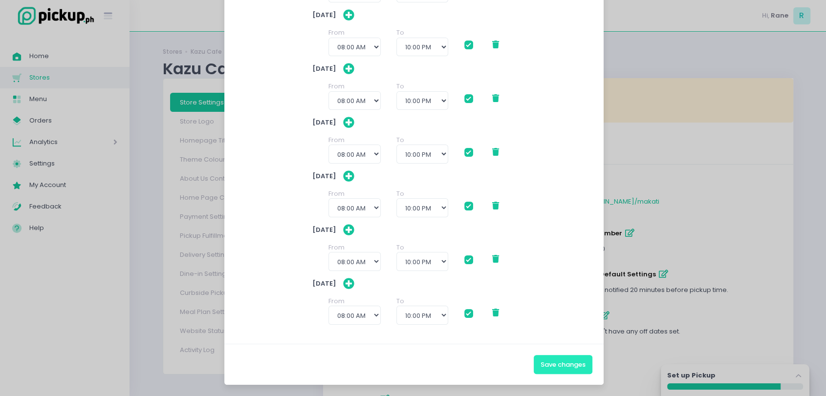
checkbox input "true"
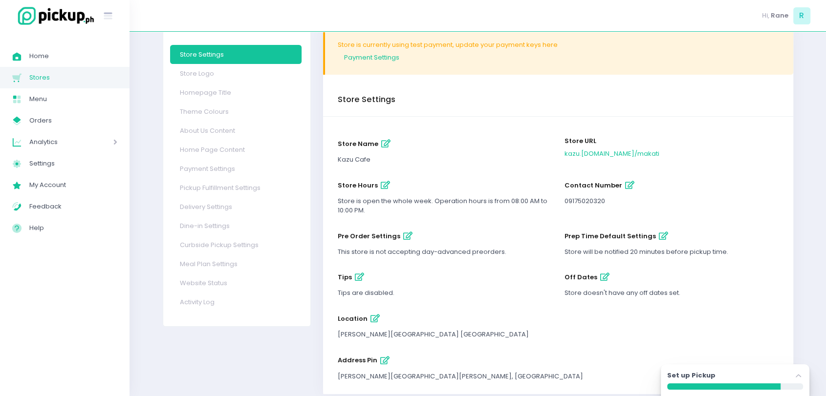
scroll to position [58, 0]
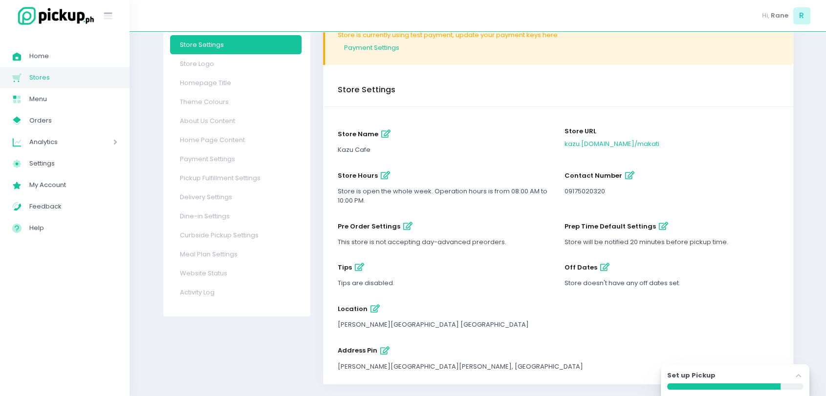
click at [400, 234] on button "pre order settings" at bounding box center [408, 227] width 16 height 16
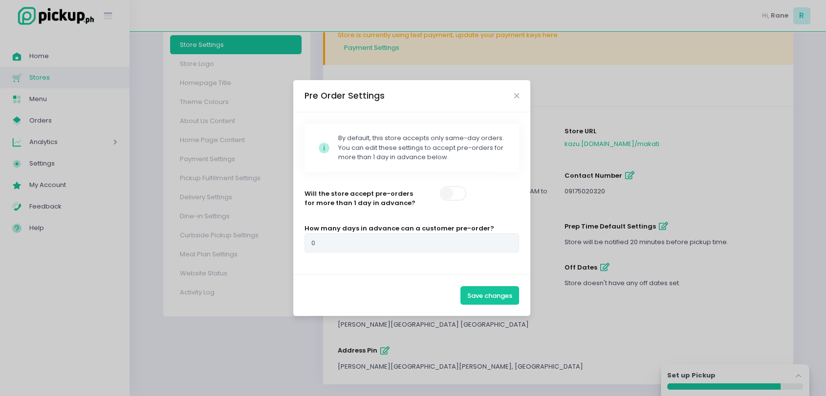
click at [456, 189] on span at bounding box center [454, 193] width 28 height 15
click at [370, 247] on input "0" at bounding box center [412, 243] width 215 height 19
type input "1"
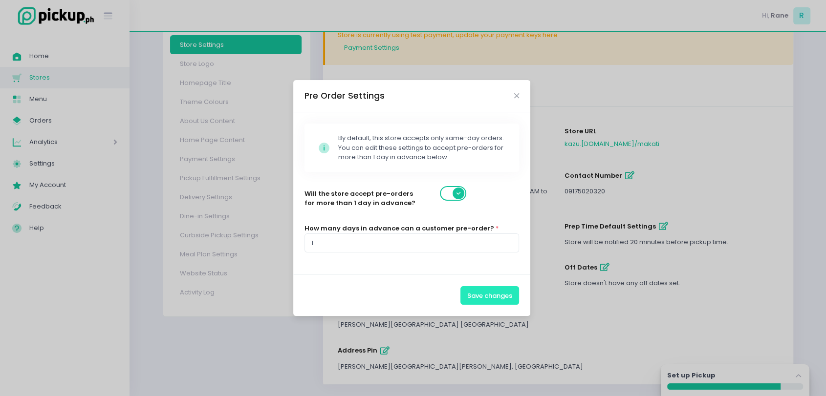
click at [481, 296] on button "Save changes" at bounding box center [490, 295] width 59 height 19
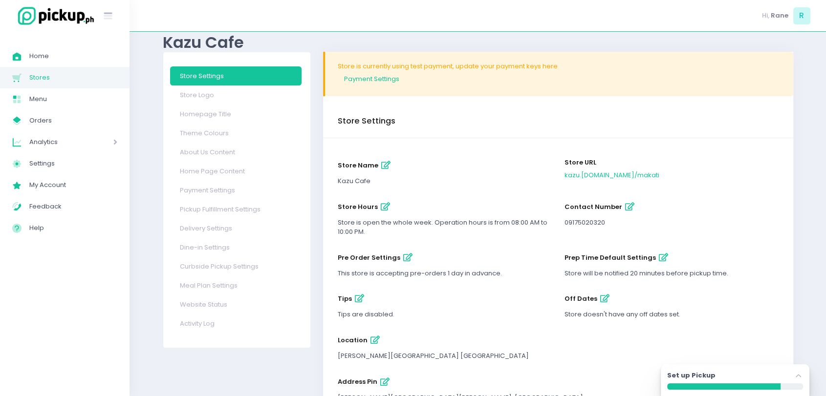
scroll to position [70, 0]
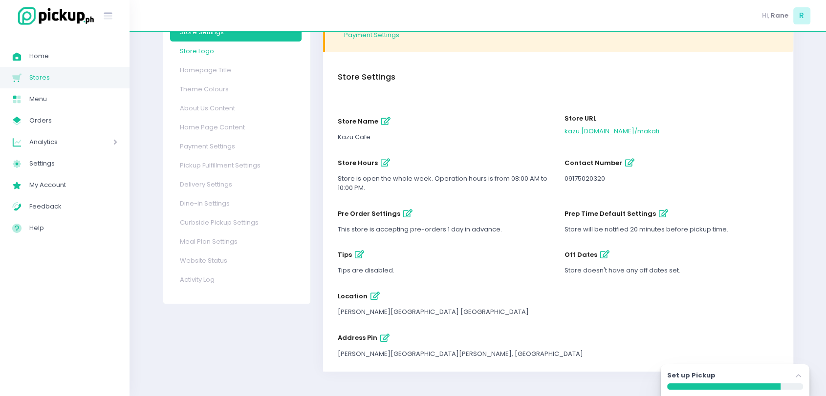
click at [227, 52] on link "Store Logo" at bounding box center [236, 51] width 132 height 19
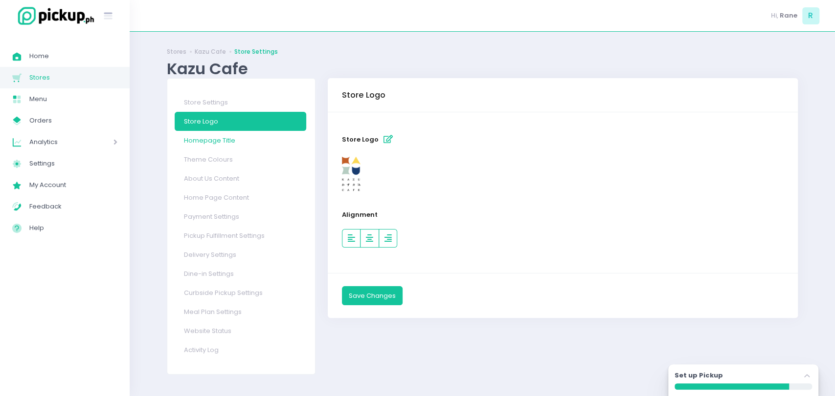
click at [226, 136] on link "Homepage Title" at bounding box center [241, 140] width 132 height 19
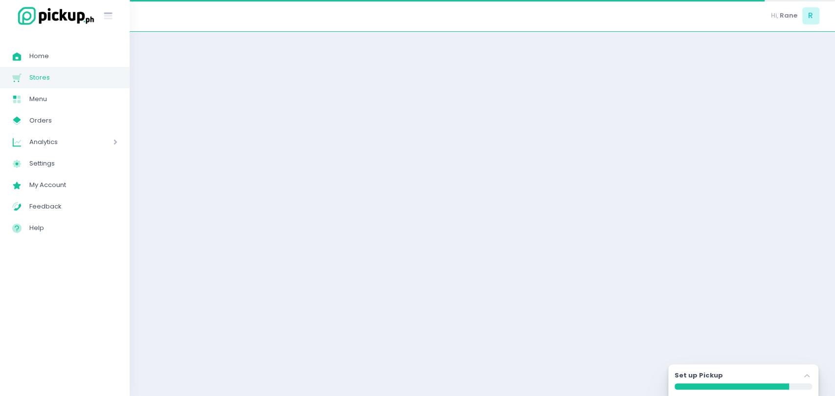
select select "normal"
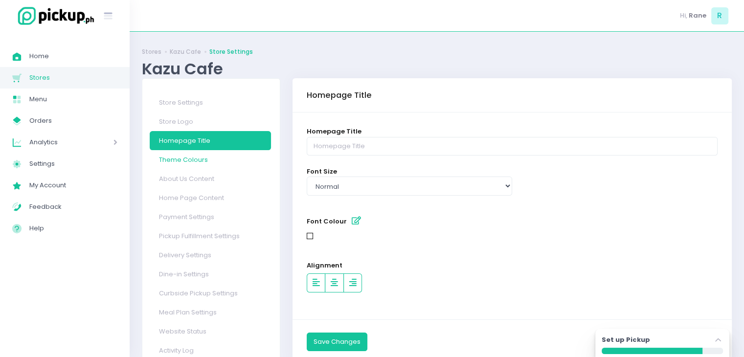
click at [200, 163] on link "Theme Colours" at bounding box center [210, 159] width 121 height 19
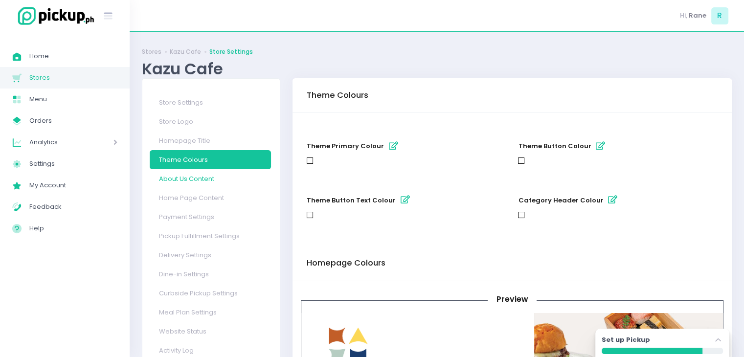
click at [202, 179] on link "About Us Content" at bounding box center [210, 178] width 121 height 19
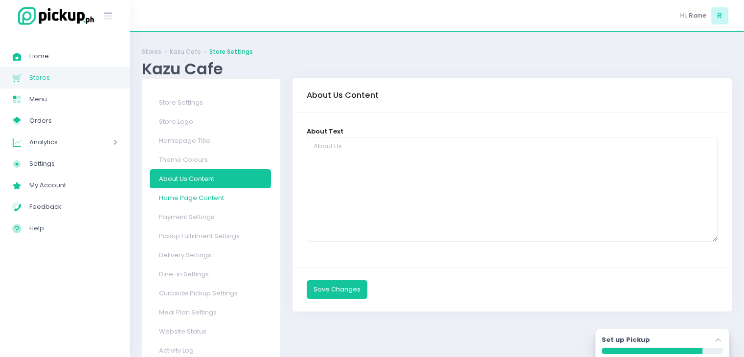
click at [203, 197] on link "Home Page Content" at bounding box center [210, 197] width 121 height 19
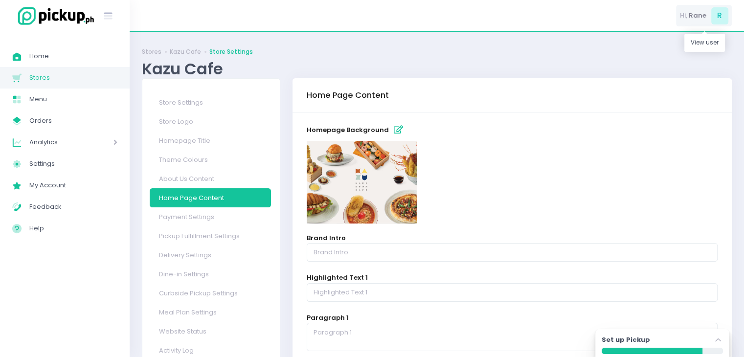
click at [702, 21] on div "Hi, [PERSON_NAME]" at bounding box center [704, 16] width 56 height 22
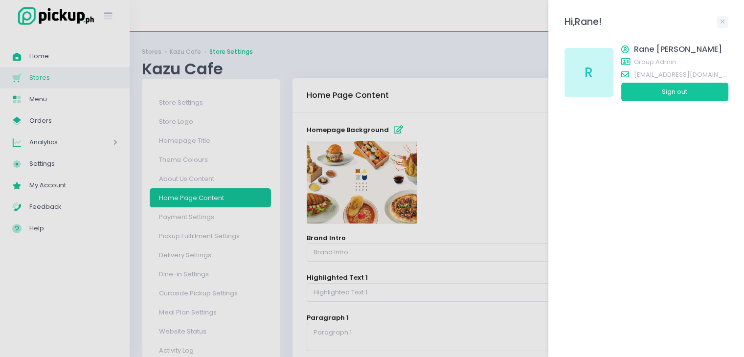
click at [702, 21] on div "Hi, Rane !" at bounding box center [646, 26] width 164 height 20
click at [461, 229] on div at bounding box center [372, 178] width 744 height 357
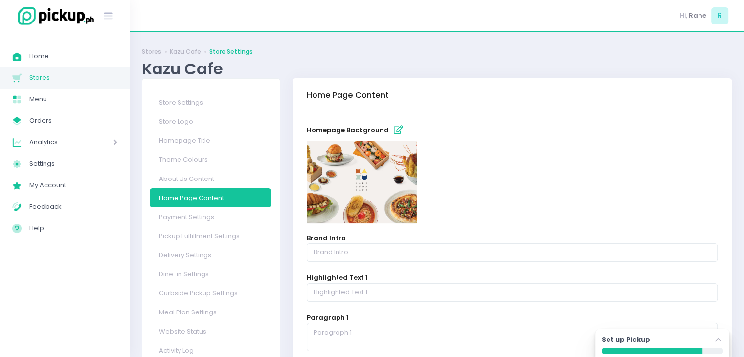
click at [54, 76] on span "Stores" at bounding box center [73, 77] width 88 height 13
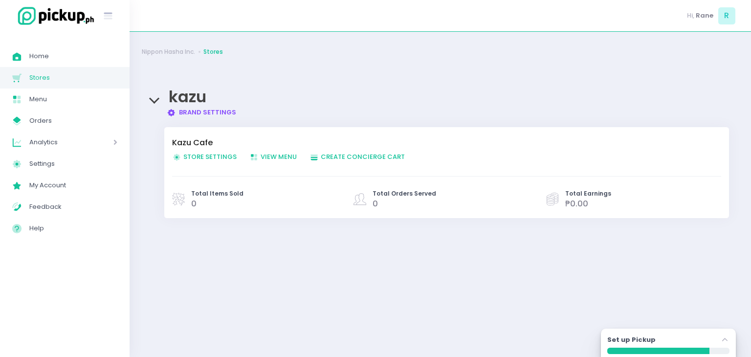
click at [221, 114] on link "Brand Settings Created with Sketch. Brand Settings" at bounding box center [202, 112] width 70 height 9
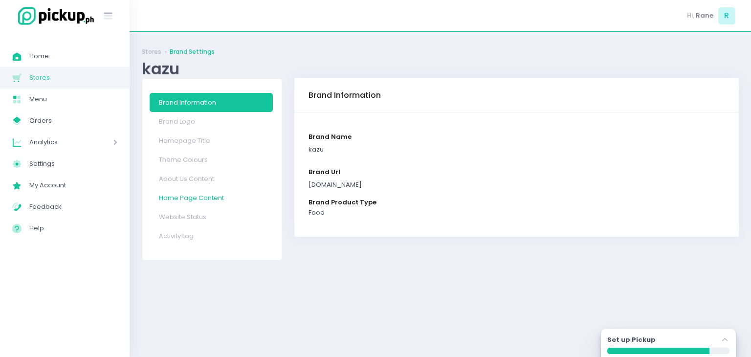
click at [201, 197] on link "Home Page Content" at bounding box center [211, 197] width 123 height 19
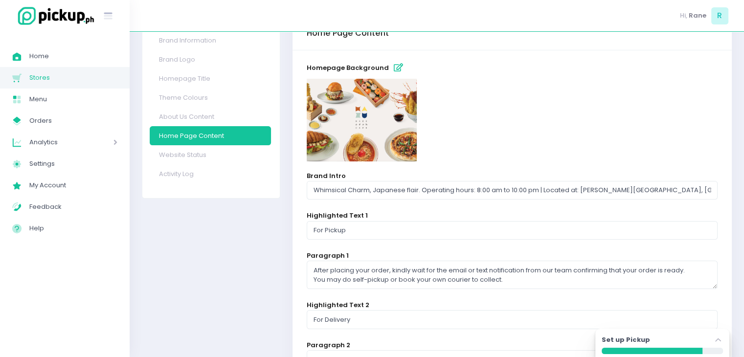
scroll to position [65, 0]
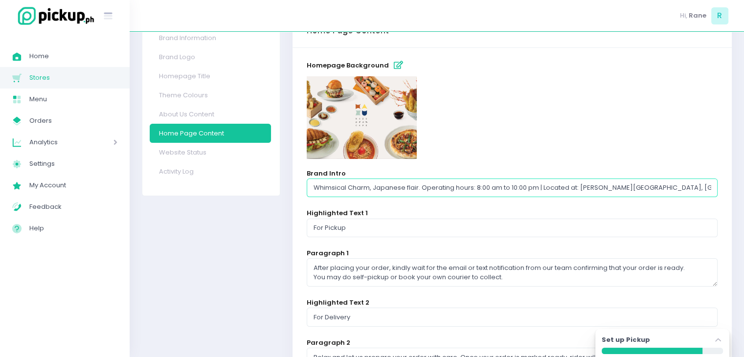
click at [420, 186] on input "Whimsical Charm, Japanese flair. Operating hours: 8:00 am to 10:00 pm | Located…" at bounding box center [512, 187] width 411 height 19
click at [375, 184] on input "Whimsical Charm, Japanese flair. Operating hours: 8:00 am to 10:00 pm | Located…" at bounding box center [512, 187] width 411 height 19
click at [383, 227] on input "For Pickup" at bounding box center [512, 228] width 411 height 19
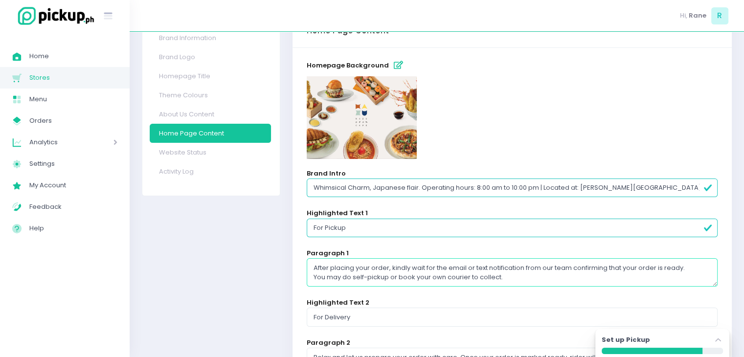
click at [360, 269] on textarea "After placing your order, kindly wait for the email or text notification from o…" at bounding box center [512, 272] width 411 height 28
click at [323, 313] on input "For Delivery" at bounding box center [512, 317] width 411 height 19
click at [282, 285] on div "Brand Information Brand Logo Homepage Title Theme Colours About Us Content Home…" at bounding box center [211, 345] width 151 height 663
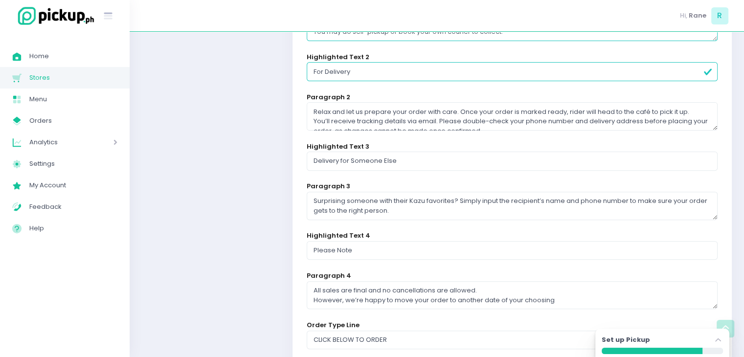
scroll to position [310, 0]
click at [379, 110] on textarea "Relax and let us prepare your order with care. Once your order is marked ready,…" at bounding box center [512, 116] width 411 height 28
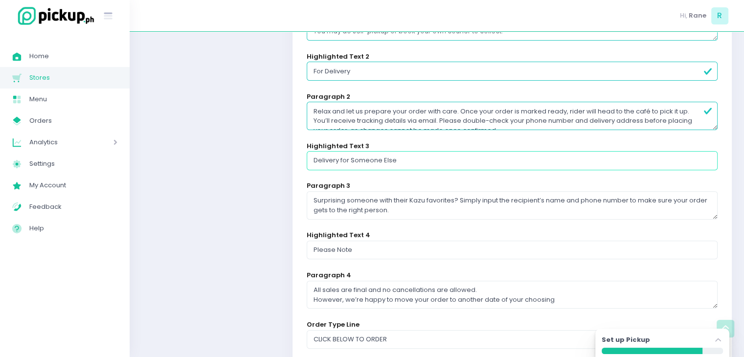
click at [330, 159] on input "Delivery for Someone Else" at bounding box center [512, 160] width 411 height 19
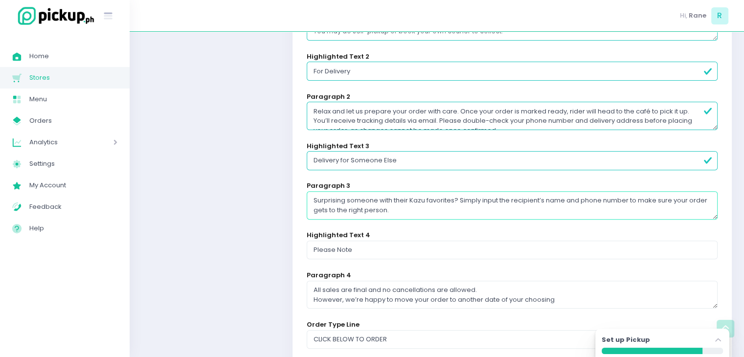
click at [344, 197] on textarea "Surprising someone with their Kazu favorites? Simply input the recipient’s name…" at bounding box center [512, 205] width 411 height 28
click at [327, 246] on input "Please Note" at bounding box center [512, 250] width 411 height 19
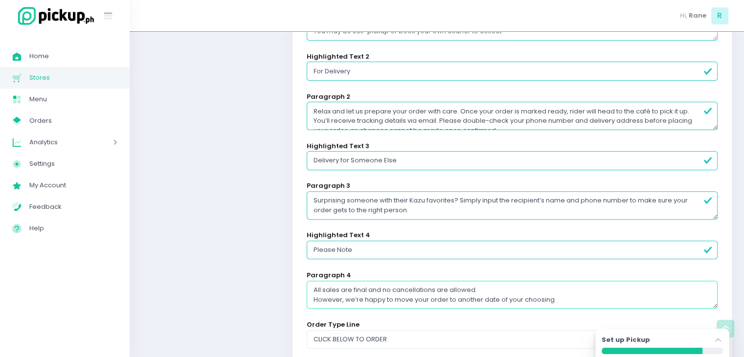
click at [344, 286] on textarea "All sales are final and no cancellations are allowed. However, we’re happy to m…" at bounding box center [512, 295] width 411 height 28
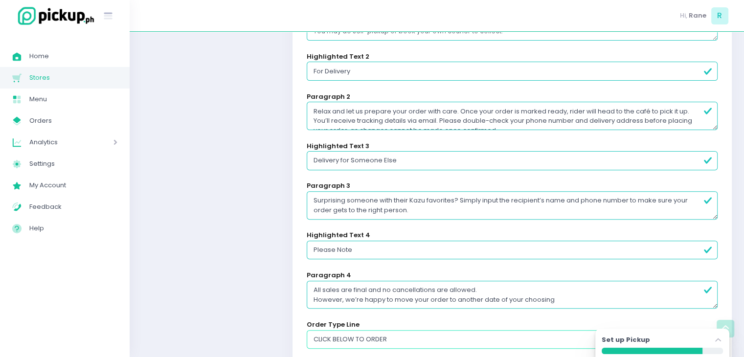
click at [339, 335] on input "CLICK BELOW TO ORDER" at bounding box center [512, 339] width 411 height 19
click at [68, 75] on span "Stores" at bounding box center [73, 77] width 88 height 13
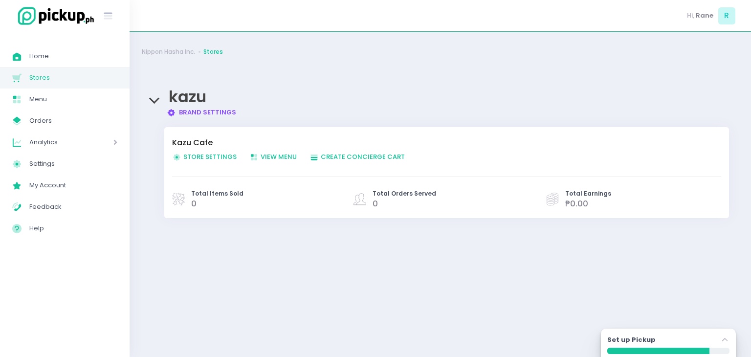
click at [201, 154] on span "Store Settings Created with Sketch. Store Settings" at bounding box center [204, 156] width 65 height 9
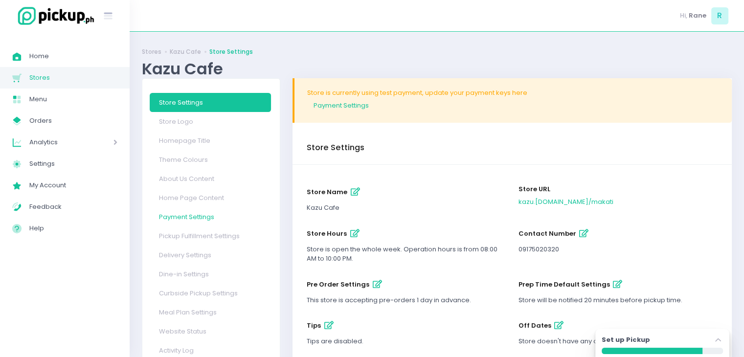
click at [185, 222] on link "Payment Settings" at bounding box center [210, 216] width 121 height 19
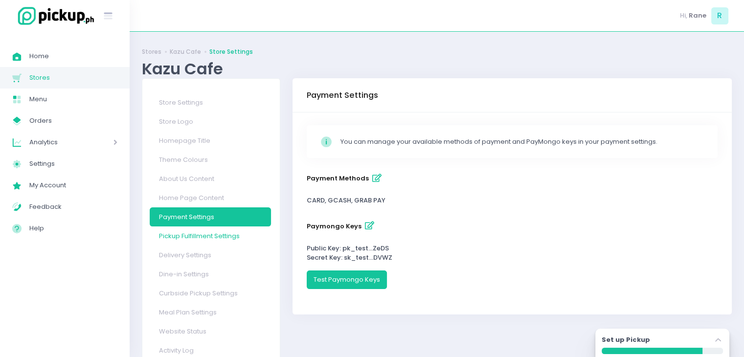
click at [209, 240] on link "Pickup Fulfillment Settings" at bounding box center [210, 235] width 121 height 19
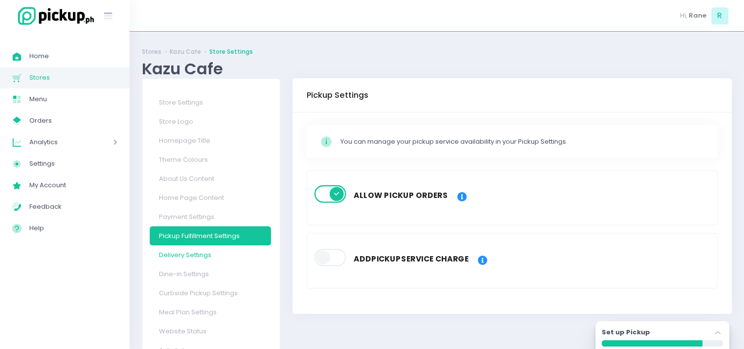
click at [203, 256] on link "Delivery Settings" at bounding box center [210, 254] width 121 height 19
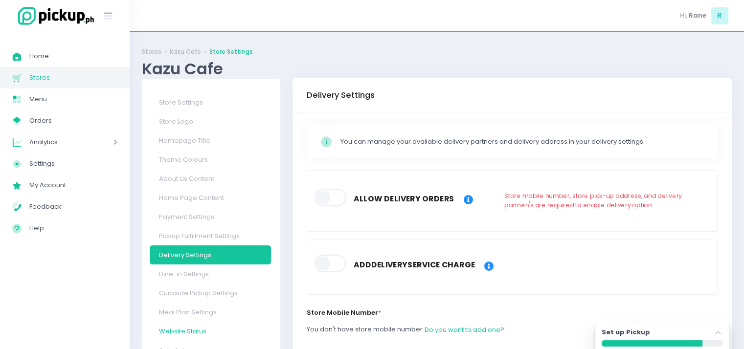
click at [178, 332] on link "Website Status" at bounding box center [210, 331] width 121 height 19
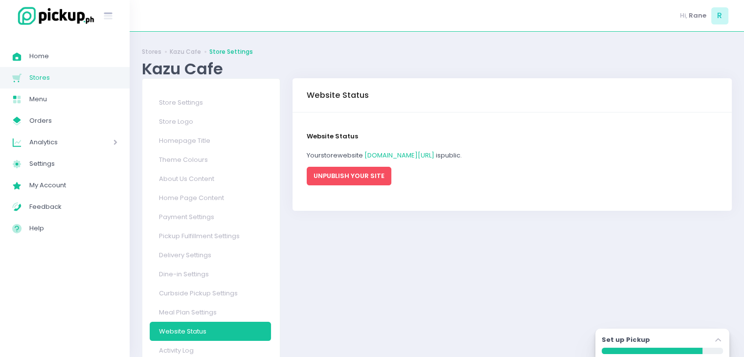
click at [376, 176] on button "UNPUBLISH YOUR SITE" at bounding box center [349, 176] width 85 height 19
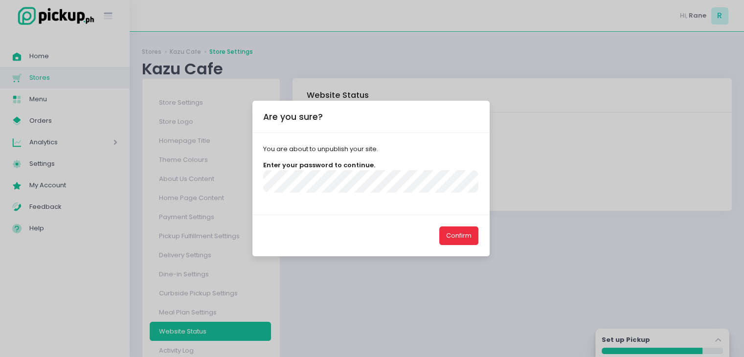
click at [458, 242] on button "Confirm" at bounding box center [458, 235] width 39 height 19
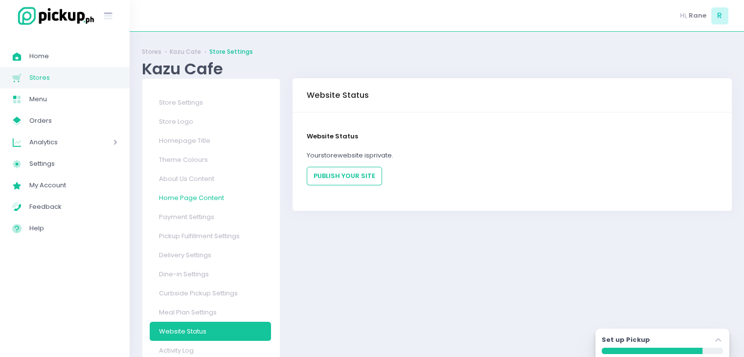
click at [186, 192] on link "Home Page Content" at bounding box center [210, 197] width 121 height 19
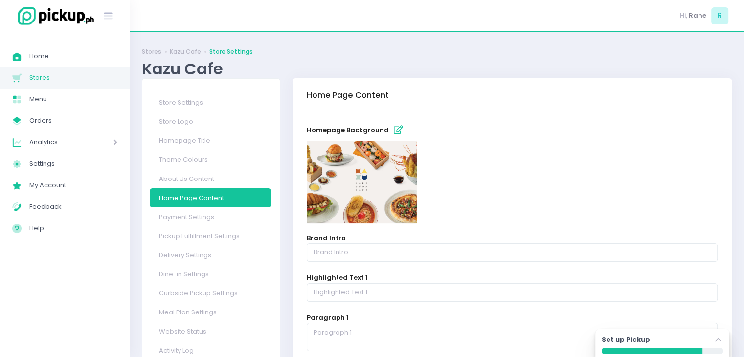
click at [51, 81] on span "Stores" at bounding box center [73, 77] width 88 height 13
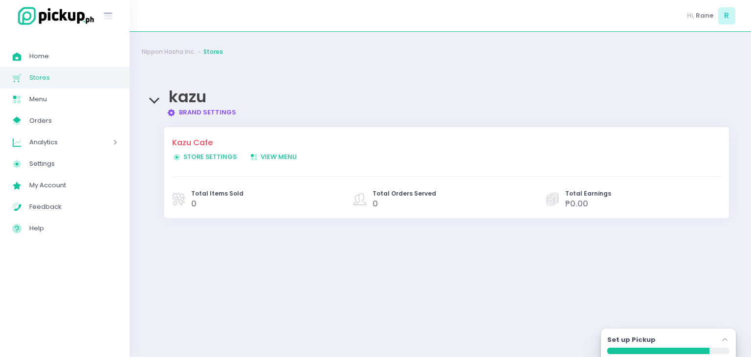
click at [186, 112] on link "Brand Settings Created with Sketch. Brand Settings" at bounding box center [202, 112] width 70 height 9
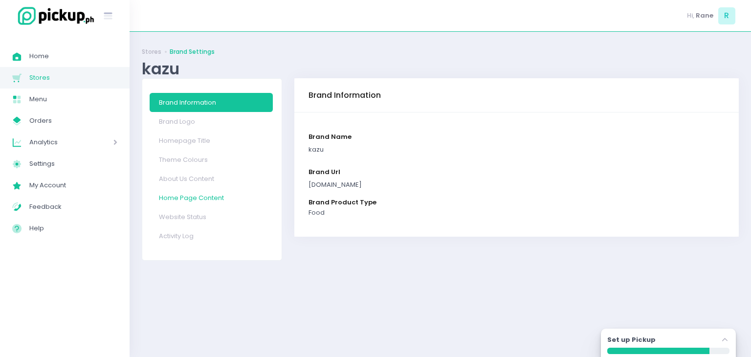
click at [176, 194] on link "Home Page Content" at bounding box center [211, 197] width 123 height 19
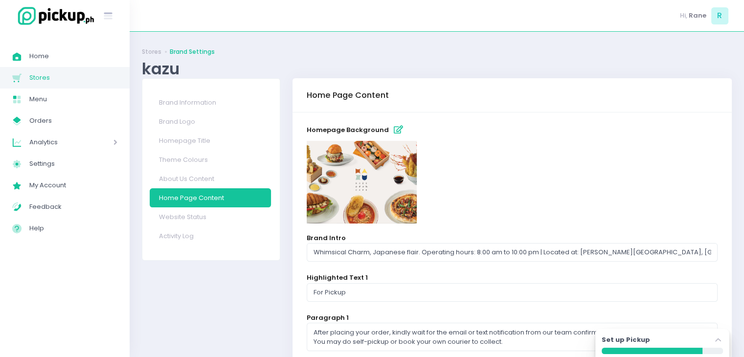
click at [348, 176] on img at bounding box center [362, 182] width 110 height 83
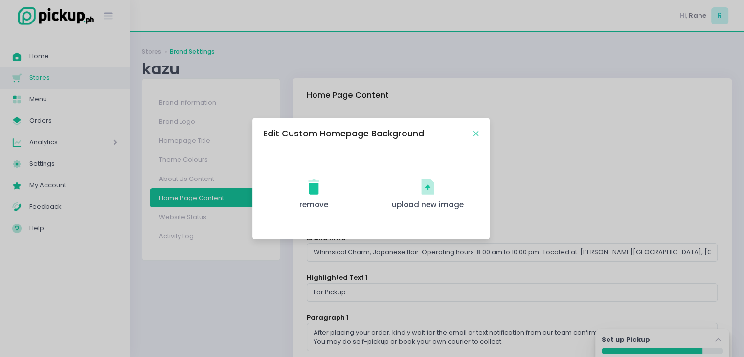
click at [476, 131] on icon "Close" at bounding box center [475, 133] width 5 height 7
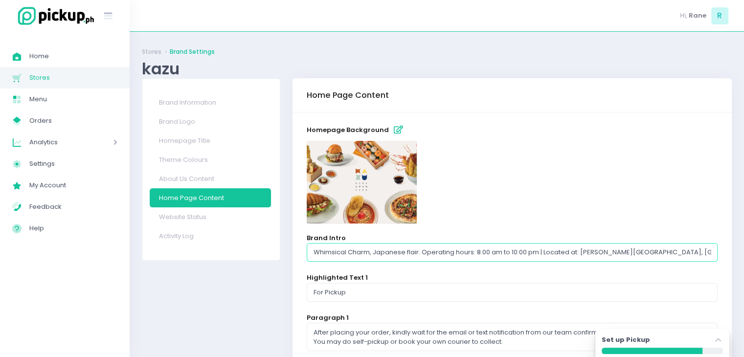
click at [374, 244] on input "Whimsical Charm, Japanese flair. Operating hours: 8:00 am to 10:00 pm | Located…" at bounding box center [512, 252] width 411 height 19
click at [342, 287] on input "For Pickup" at bounding box center [512, 292] width 411 height 19
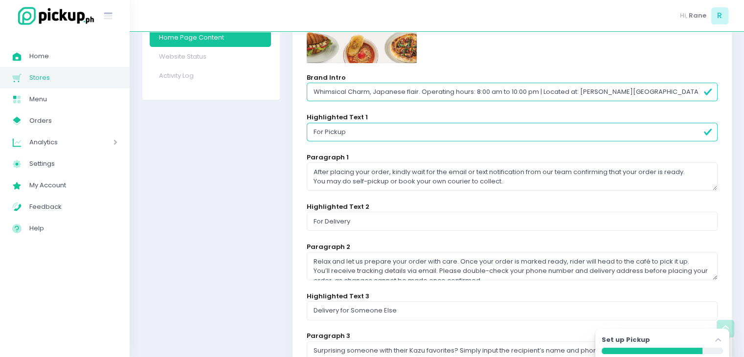
scroll to position [177, 0]
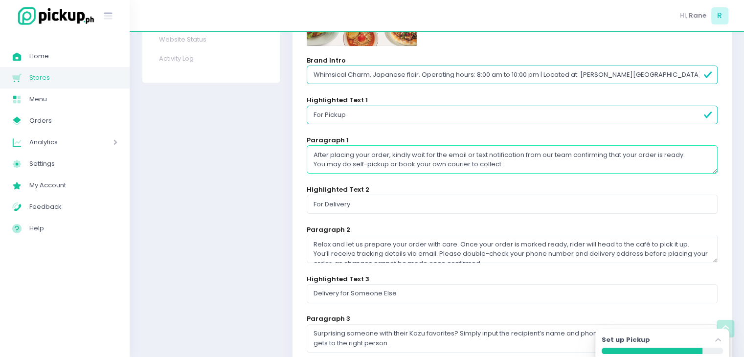
click at [330, 162] on textarea "After placing your order, kindly wait for the email or text notification from o…" at bounding box center [512, 159] width 411 height 28
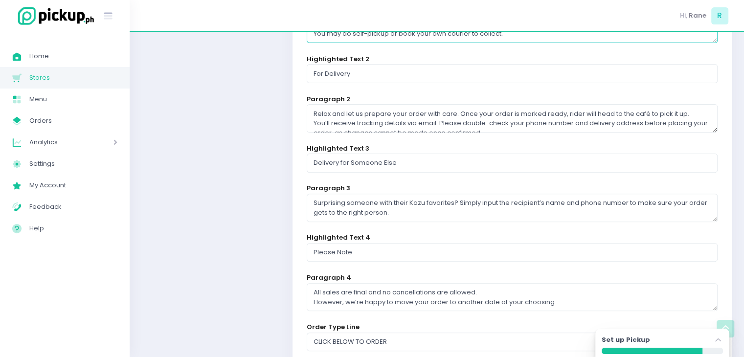
scroll to position [308, 0]
click at [390, 75] on input "For Delivery" at bounding box center [512, 73] width 411 height 19
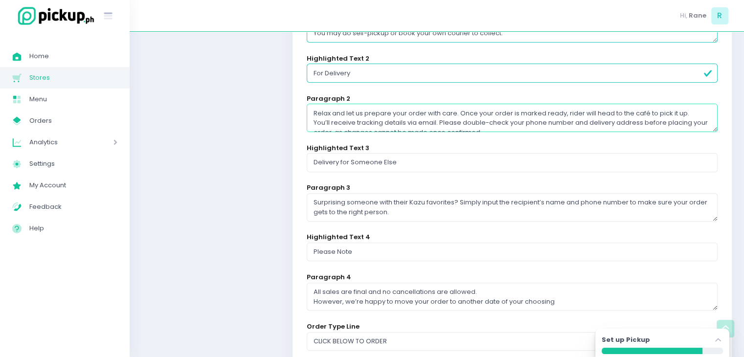
click at [356, 114] on textarea "Relax and let us prepare your order with care. Once your order is marked ready,…" at bounding box center [512, 118] width 411 height 28
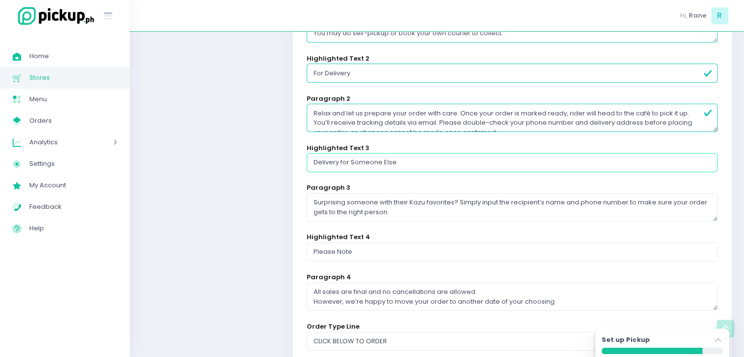
click at [347, 170] on input "Delivery for Someone Else" at bounding box center [512, 162] width 411 height 19
click at [350, 211] on textarea "Surprising someone with their Kazu favorites? Simply input the recipient’s name…" at bounding box center [512, 207] width 411 height 28
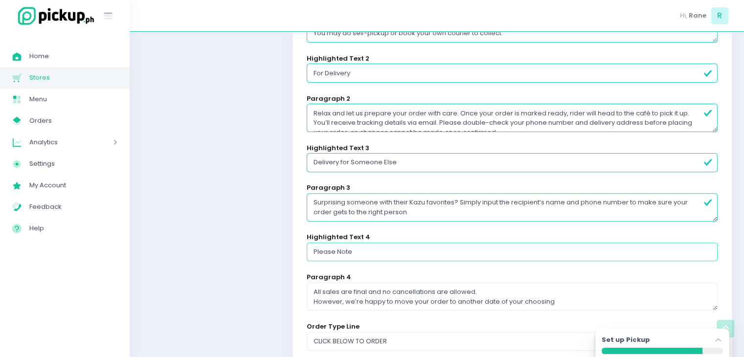
click at [348, 253] on input "Please Note" at bounding box center [512, 251] width 411 height 19
click at [329, 290] on textarea "All sales are final and no cancellations are allowed. However, we’re happy to m…" at bounding box center [512, 297] width 411 height 28
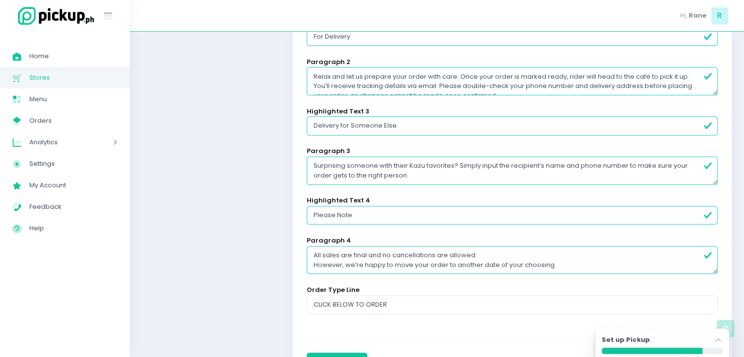
scroll to position [348, 0]
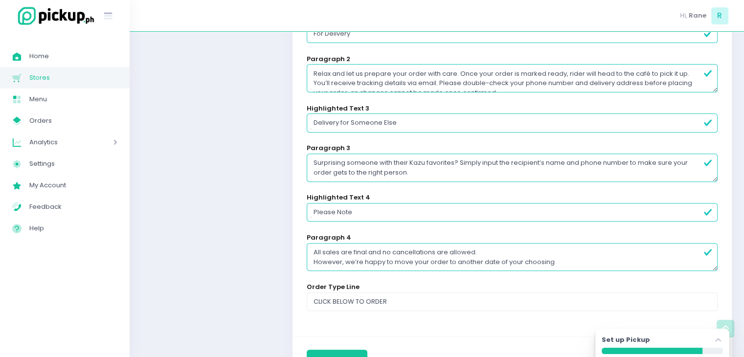
click at [331, 313] on div "homepage background Brand Intro Whimsical Charm, Japanese flair. Operating hour…" at bounding box center [511, 50] width 439 height 572
click at [332, 313] on div "homepage background Brand Intro Whimsical Charm, Japanese flair. Operating hour…" at bounding box center [511, 50] width 439 height 572
click at [344, 296] on input "CLICK BELOW TO ORDER" at bounding box center [512, 301] width 411 height 19
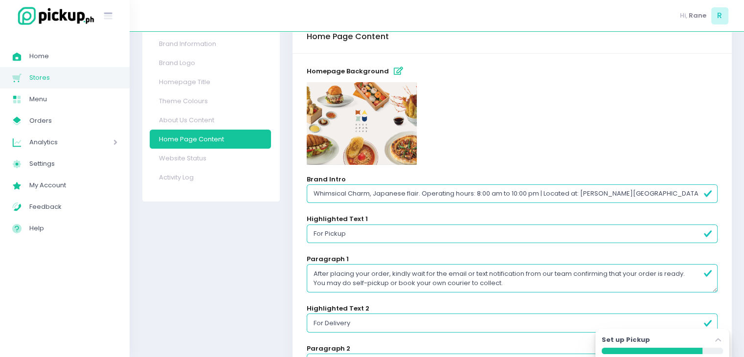
scroll to position [0, 0]
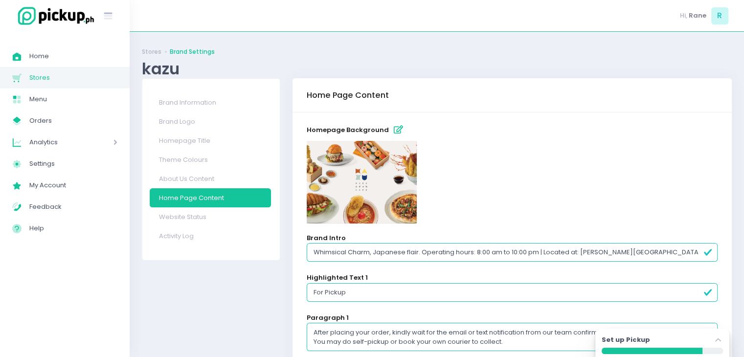
click at [359, 139] on div "homepage background" at bounding box center [512, 173] width 411 height 102
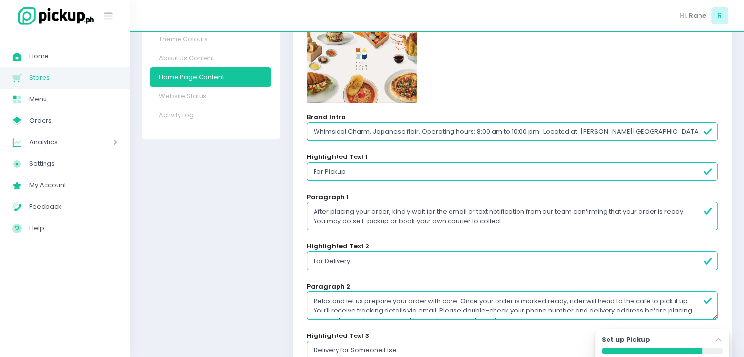
scroll to position [121, 0]
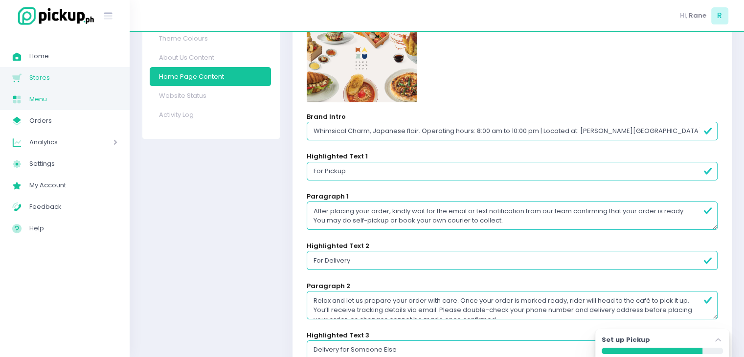
click at [64, 100] on span "Menu" at bounding box center [73, 99] width 88 height 13
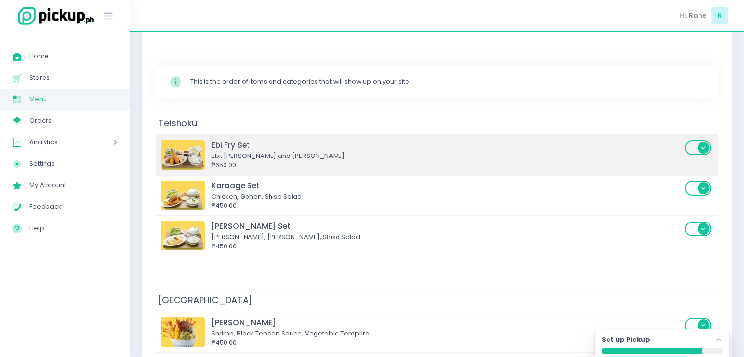
scroll to position [108, 0]
click at [287, 144] on div "Ebi Fry Set" at bounding box center [446, 144] width 470 height 11
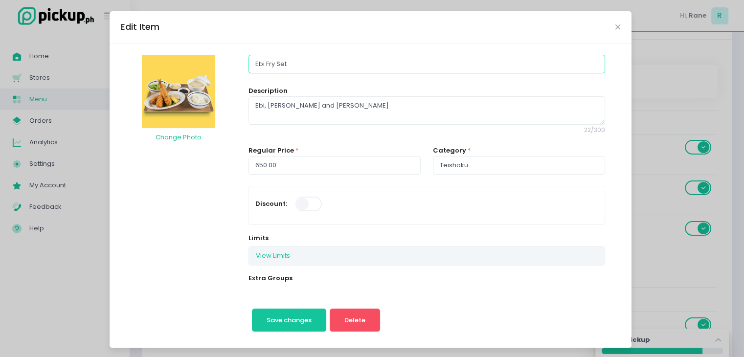
click at [297, 60] on input "Ebi Fry Set" at bounding box center [426, 64] width 356 height 19
click at [319, 99] on textarea "Ebi, [PERSON_NAME] and [PERSON_NAME]" at bounding box center [426, 110] width 356 height 28
click at [267, 161] on input "650.00" at bounding box center [334, 165] width 172 height 19
type input "Teishoku"
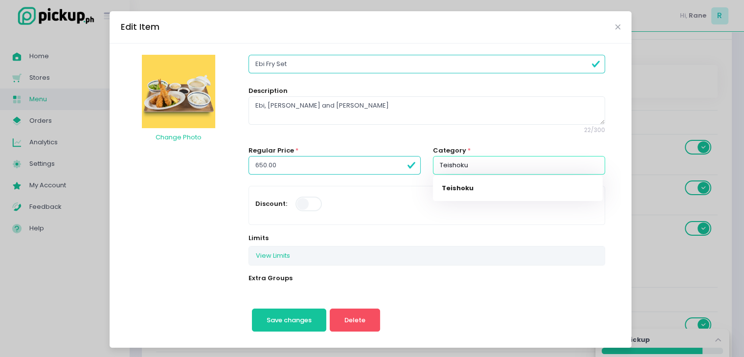
click at [462, 168] on input "Teishoku" at bounding box center [519, 165] width 172 height 19
type input "Teishoku"
click at [615, 29] on icon "Close" at bounding box center [617, 26] width 5 height 7
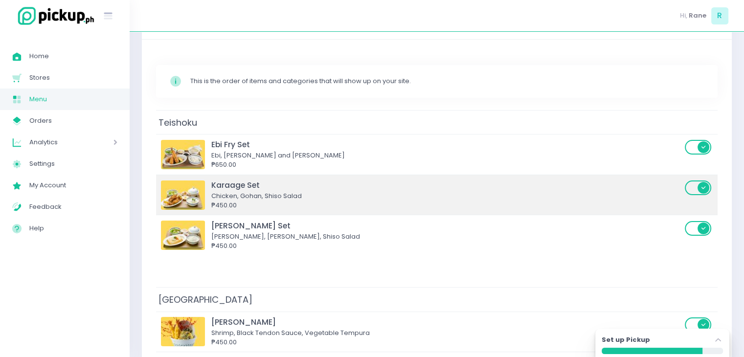
click at [233, 196] on div "Chicken, Gohan, Shiso Salad" at bounding box center [446, 196] width 470 height 10
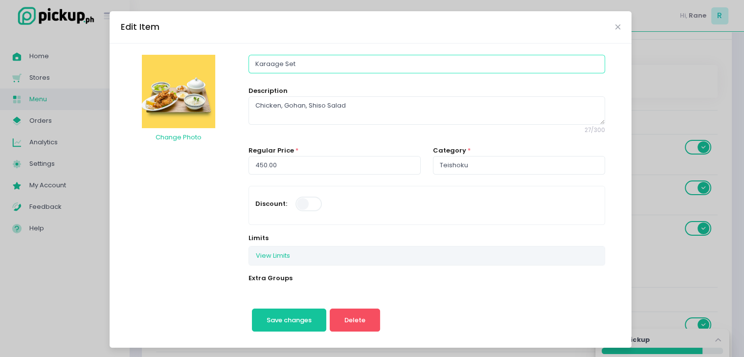
click at [298, 67] on input "Karaage Set" at bounding box center [426, 64] width 356 height 19
click at [301, 125] on div "Chicken, Gohan, Shiso Salad 27 / 300" at bounding box center [426, 115] width 356 height 39
click at [305, 122] on textarea "Chicken, Gohan, Shiso Salad" at bounding box center [426, 110] width 356 height 28
click at [275, 165] on input "450.00" at bounding box center [334, 165] width 172 height 19
type input "Teishoku"
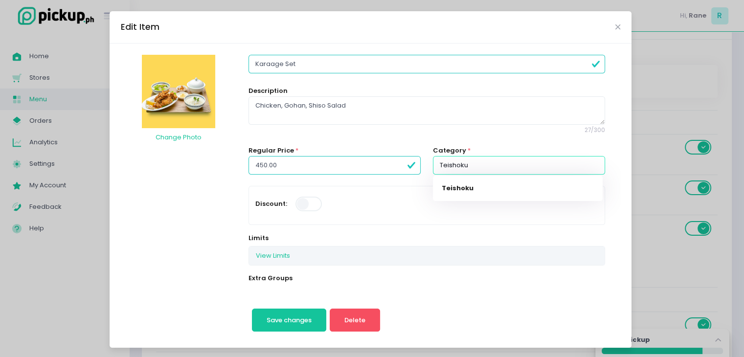
click at [447, 169] on input "Teishoku" at bounding box center [519, 165] width 172 height 19
type input "Teishoku"
click at [615, 27] on icon "Close" at bounding box center [617, 26] width 5 height 7
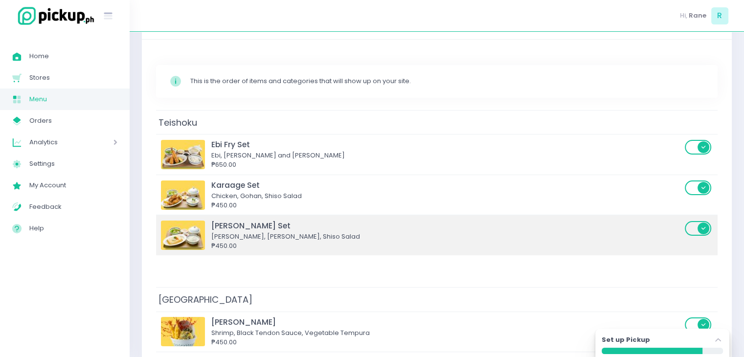
click at [309, 237] on div "[PERSON_NAME], [PERSON_NAME], Shiso Salad" at bounding box center [446, 237] width 470 height 10
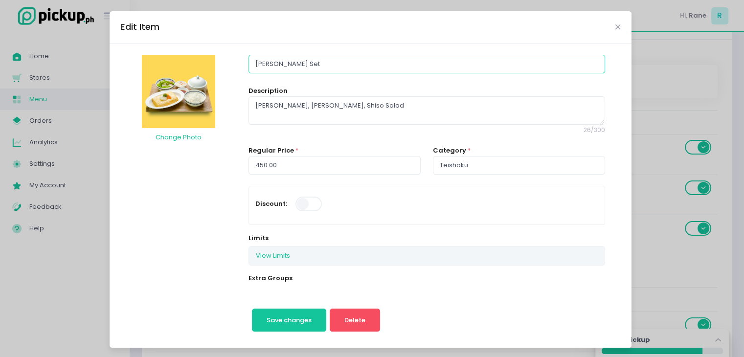
click at [303, 61] on input "[PERSON_NAME] Set" at bounding box center [426, 64] width 356 height 19
click at [283, 96] on textarea "[PERSON_NAME], [PERSON_NAME], Shiso Salad" at bounding box center [426, 110] width 356 height 28
click at [615, 26] on icon "Close" at bounding box center [617, 26] width 5 height 7
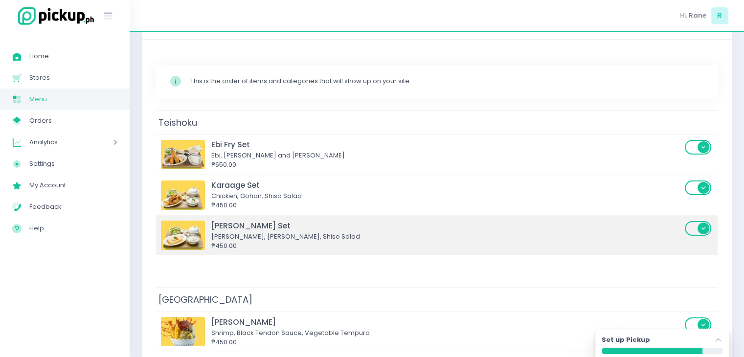
click at [236, 246] on div "₱450.00" at bounding box center [446, 246] width 470 height 10
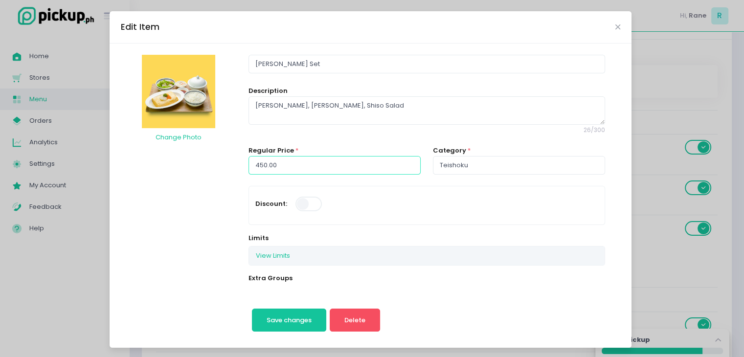
click at [301, 163] on input "450.00" at bounding box center [334, 165] width 172 height 19
click at [615, 28] on icon "Close" at bounding box center [617, 26] width 5 height 7
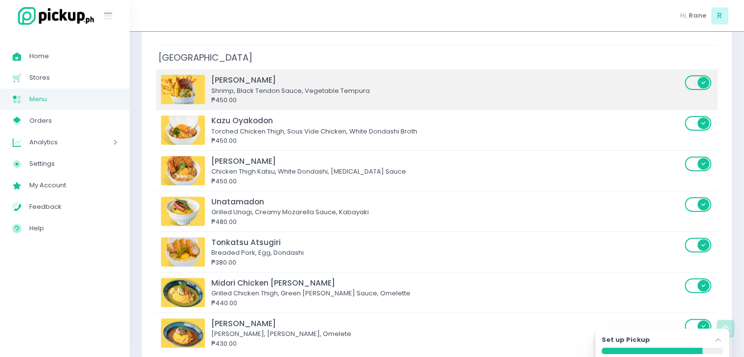
scroll to position [362, 0]
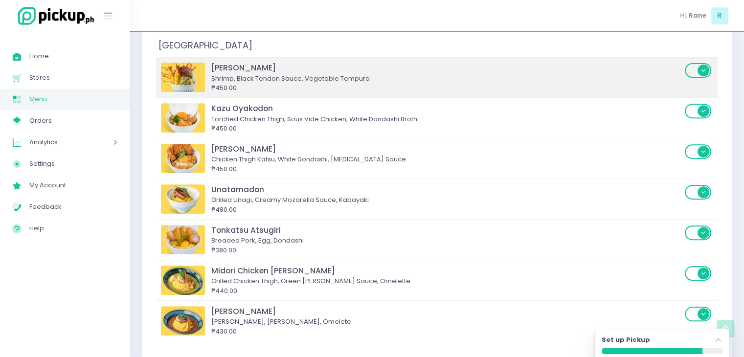
click at [242, 70] on div "[PERSON_NAME]" at bounding box center [446, 67] width 470 height 11
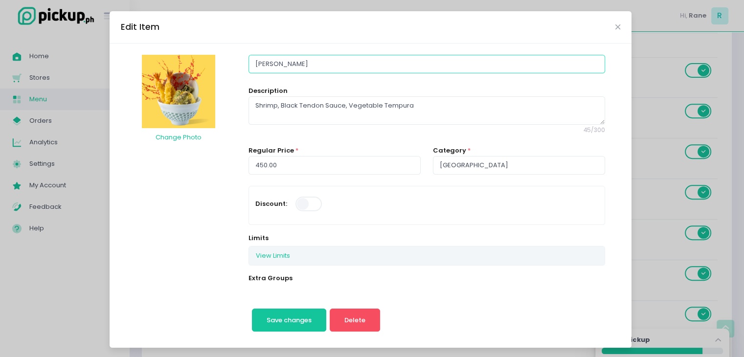
click at [274, 66] on input "[PERSON_NAME]" at bounding box center [426, 64] width 356 height 19
click at [302, 62] on input "[PERSON_NAME]" at bounding box center [426, 64] width 356 height 19
click at [311, 117] on textarea "Shrimp, Black Tendon Sauce, Vegetable Tempura" at bounding box center [426, 110] width 356 height 28
click at [268, 165] on input "450.00" at bounding box center [334, 165] width 172 height 19
type input "[GEOGRAPHIC_DATA]"
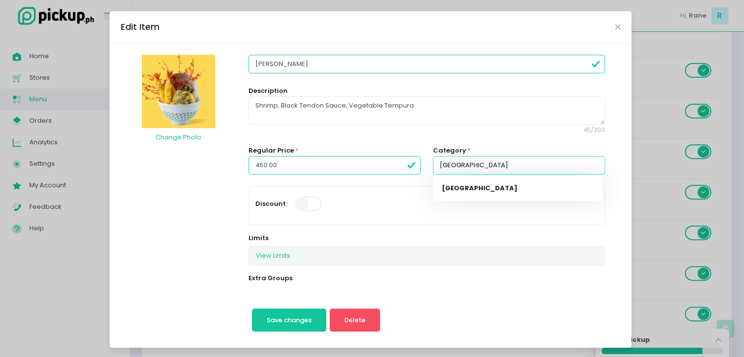
click at [438, 169] on input "[GEOGRAPHIC_DATA]" at bounding box center [519, 165] width 172 height 19
type input "[GEOGRAPHIC_DATA]"
click at [615, 26] on icon "Close" at bounding box center [617, 26] width 5 height 7
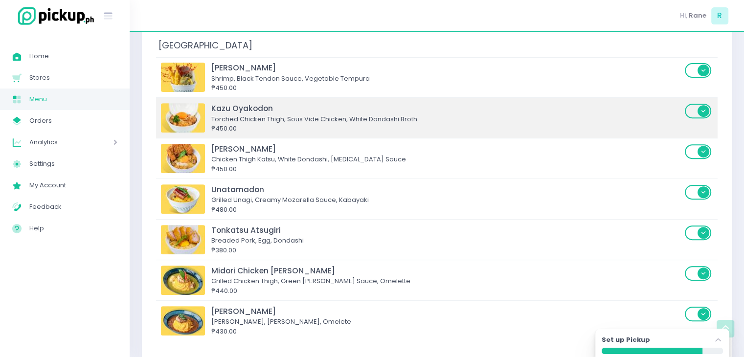
click at [272, 104] on div "Kazu Oyakodon" at bounding box center [446, 108] width 470 height 11
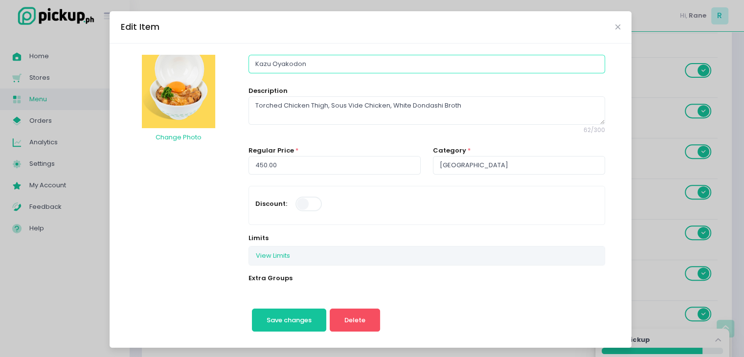
click at [295, 67] on input "Kazu Oyakodon" at bounding box center [426, 64] width 356 height 19
click at [301, 117] on textarea "Torched Chicken Thigh, Sous Vide Chicken, White Dondashi Broth" at bounding box center [426, 110] width 356 height 28
click at [261, 161] on input "450.00" at bounding box center [334, 165] width 172 height 19
type input "[GEOGRAPHIC_DATA]"
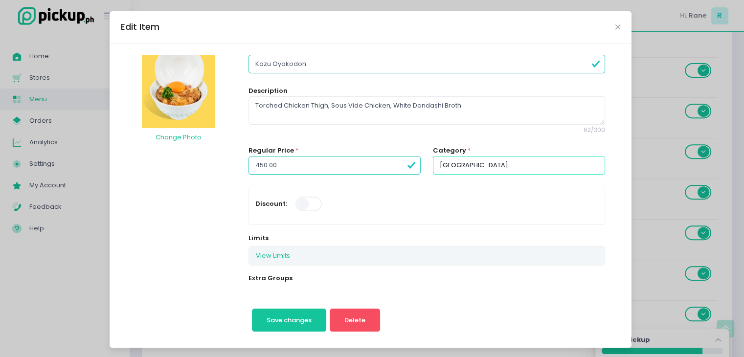
click at [436, 166] on input "[GEOGRAPHIC_DATA]" at bounding box center [519, 165] width 172 height 19
type input "[GEOGRAPHIC_DATA]"
click at [615, 25] on icon "Close" at bounding box center [617, 26] width 5 height 7
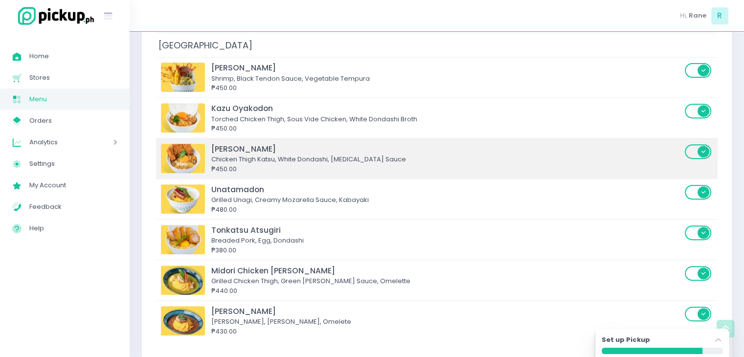
click at [284, 152] on div "[PERSON_NAME]" at bounding box center [446, 148] width 470 height 11
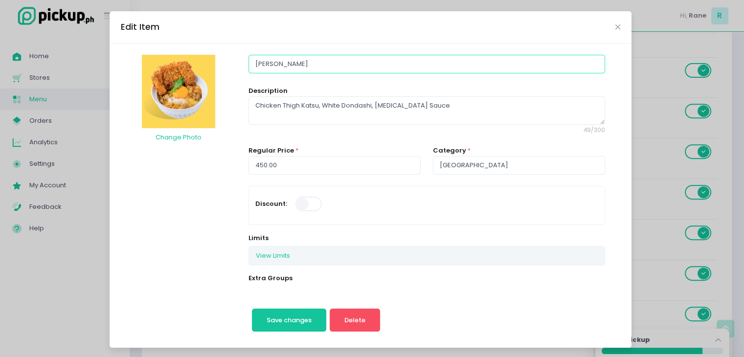
click at [312, 63] on input "[PERSON_NAME]" at bounding box center [426, 64] width 356 height 19
click at [277, 100] on textarea "Chicken Thigh Katsu, White Dondashi, [MEDICAL_DATA] Sauce" at bounding box center [426, 110] width 356 height 28
click at [274, 158] on input "450.00" at bounding box center [334, 165] width 172 height 19
click at [615, 24] on icon "Close" at bounding box center [617, 26] width 5 height 7
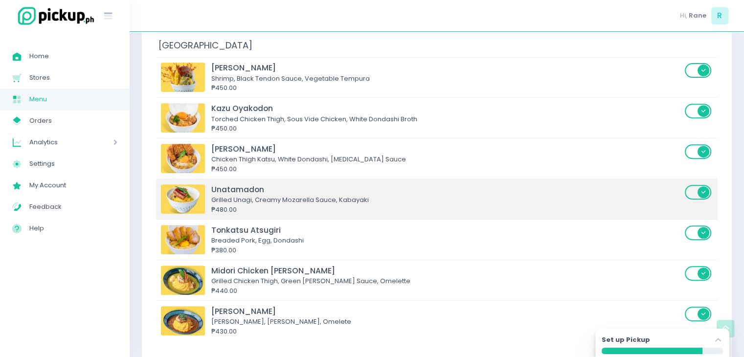
click at [285, 202] on div "Grilled Unagi, Creamy Mozarella Sauce, Kabayaki" at bounding box center [446, 200] width 470 height 10
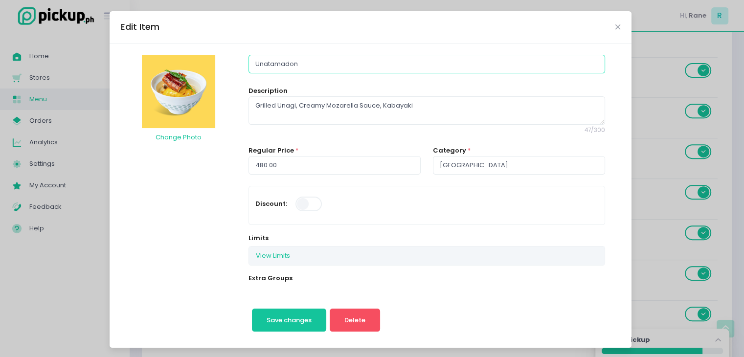
click at [307, 66] on input "Unatamadon" at bounding box center [426, 64] width 356 height 19
click at [314, 113] on textarea "Grilled Unagi, Creamy Mozarella Sauce, Kabayaki" at bounding box center [426, 110] width 356 height 28
click at [270, 164] on input "480.00" at bounding box center [334, 165] width 172 height 19
click at [615, 27] on icon "Close" at bounding box center [617, 26] width 5 height 7
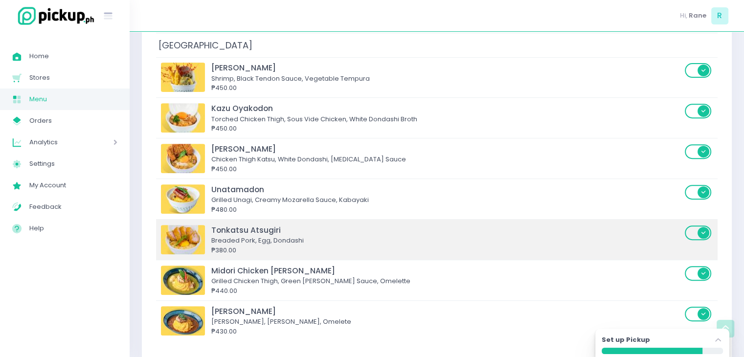
click at [274, 238] on div "Breaded Pork, Egg, Dondashi" at bounding box center [446, 241] width 470 height 10
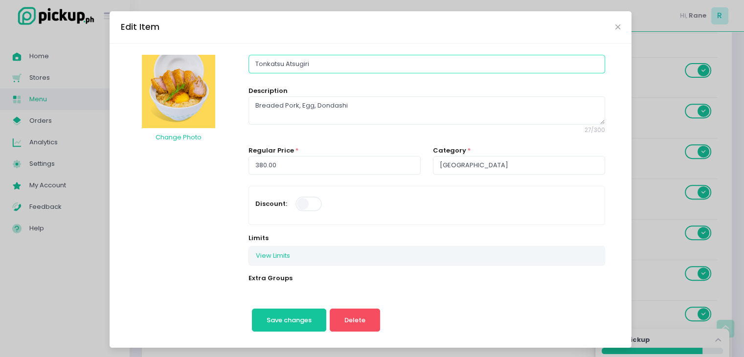
click at [320, 72] on input "Tonkatsu Atsugiri" at bounding box center [426, 64] width 356 height 19
click at [297, 103] on textarea "Breaded Pork, Egg, Dondashi" at bounding box center [426, 110] width 356 height 28
click at [308, 160] on input "380.00" at bounding box center [334, 165] width 172 height 19
type input "[GEOGRAPHIC_DATA]"
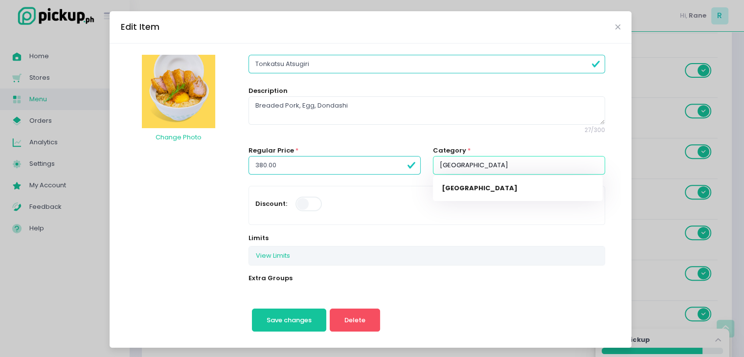
click at [460, 169] on input "[GEOGRAPHIC_DATA]" at bounding box center [519, 165] width 172 height 19
type input "[GEOGRAPHIC_DATA]"
click at [615, 28] on icon "Close" at bounding box center [617, 26] width 5 height 7
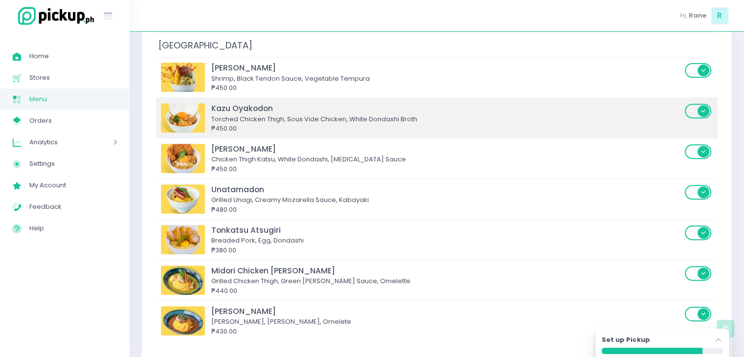
scroll to position [401, 0]
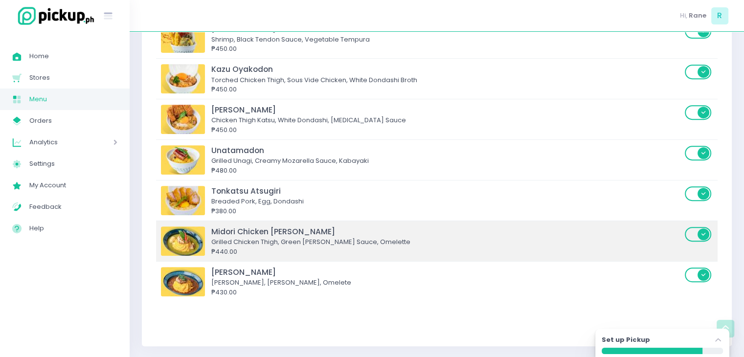
click at [253, 255] on div "₱440.00" at bounding box center [446, 252] width 470 height 10
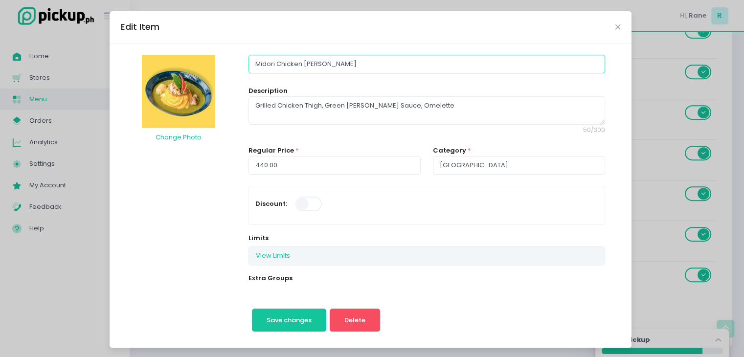
click at [330, 61] on input "Midori Chicken [PERSON_NAME]" at bounding box center [426, 64] width 356 height 19
click at [360, 112] on textarea "Grilled Chicken Thigh, Green [PERSON_NAME] Sauce, Omelette" at bounding box center [426, 110] width 356 height 28
click at [284, 159] on input "440.00" at bounding box center [334, 165] width 172 height 19
click at [615, 25] on icon "Close" at bounding box center [617, 26] width 5 height 7
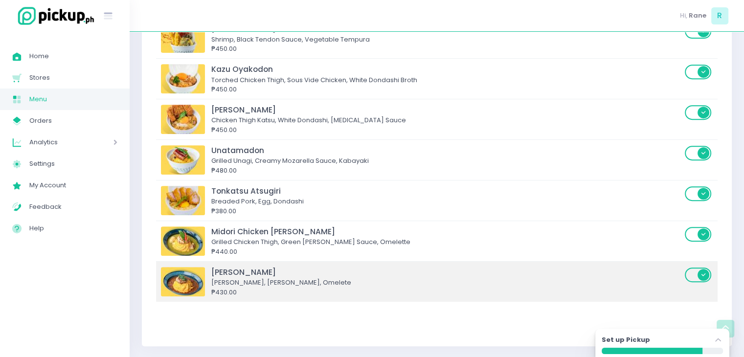
click at [247, 274] on div "[PERSON_NAME]" at bounding box center [446, 271] width 470 height 11
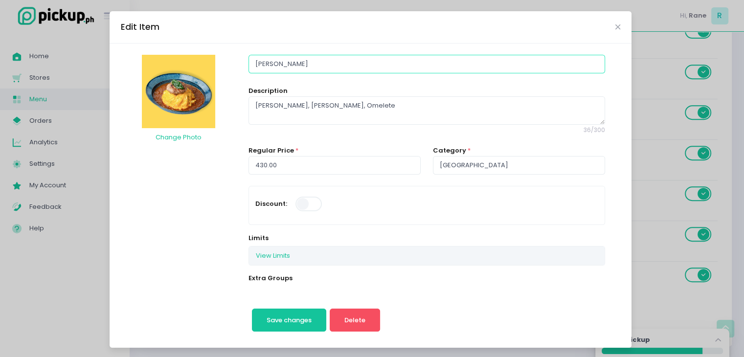
click at [339, 63] on input "[PERSON_NAME]" at bounding box center [426, 64] width 356 height 19
click at [292, 122] on textarea "[PERSON_NAME], [PERSON_NAME], Omelete" at bounding box center [426, 110] width 356 height 28
click at [287, 167] on input "430.00" at bounding box center [334, 165] width 172 height 19
click at [615, 26] on icon "Close" at bounding box center [617, 26] width 5 height 7
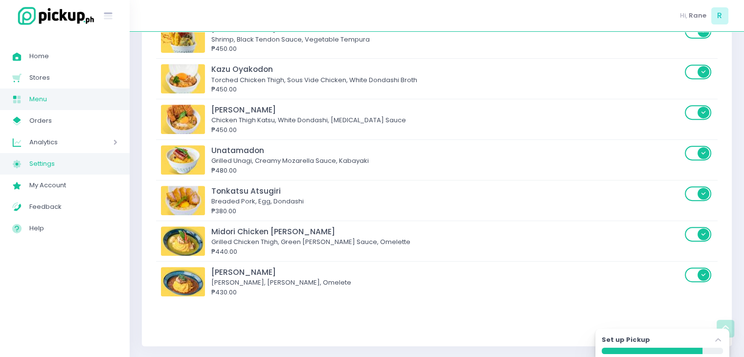
click at [35, 168] on span "Settings" at bounding box center [73, 163] width 88 height 13
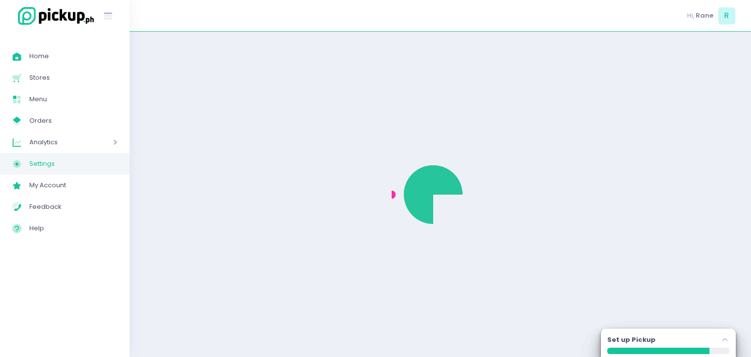
select select "active"
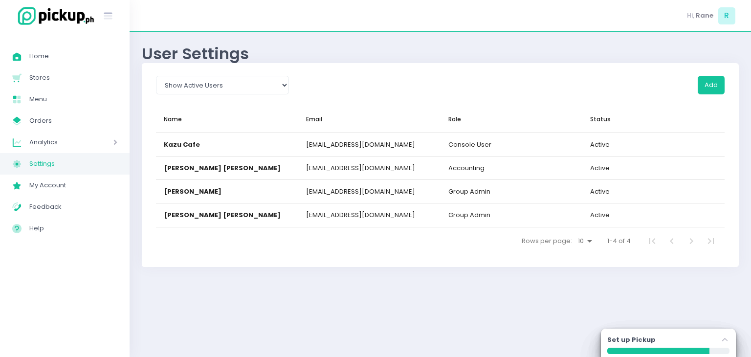
click at [190, 40] on div "User Settings Show All Show Active Users Show Inactive Users Add Name ▲ Email R…" at bounding box center [440, 194] width 621 height 325
